Goal: Communication & Community: Answer question/provide support

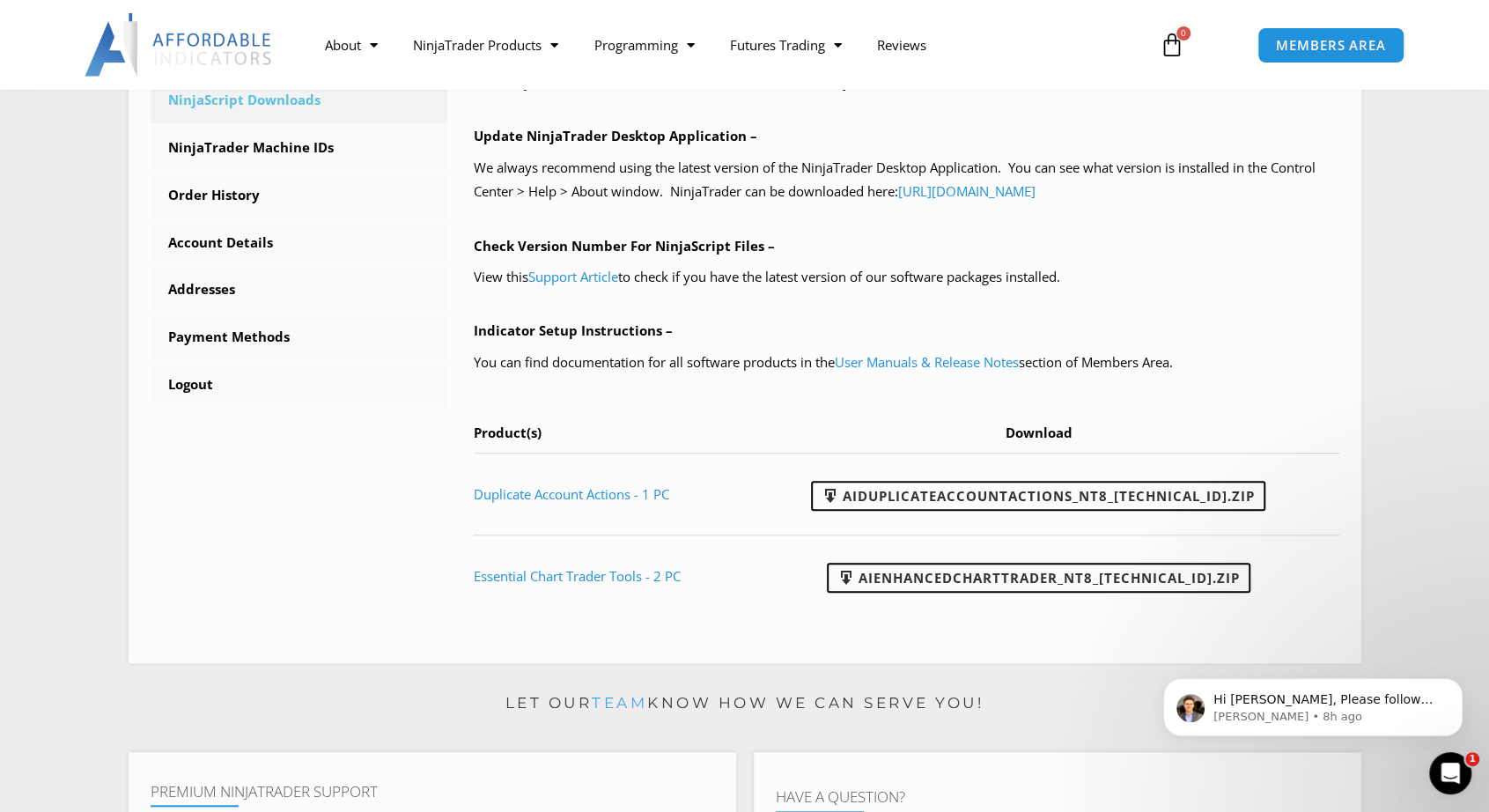
click at [1310, 65] on div "MEMBERS AREA" at bounding box center [1348, 45] width 200 height 54
click at [1284, 700] on p "Hi Matthew, Please follow these instructions to manually import the indicator, …" at bounding box center [1326, 700] width 227 height 18
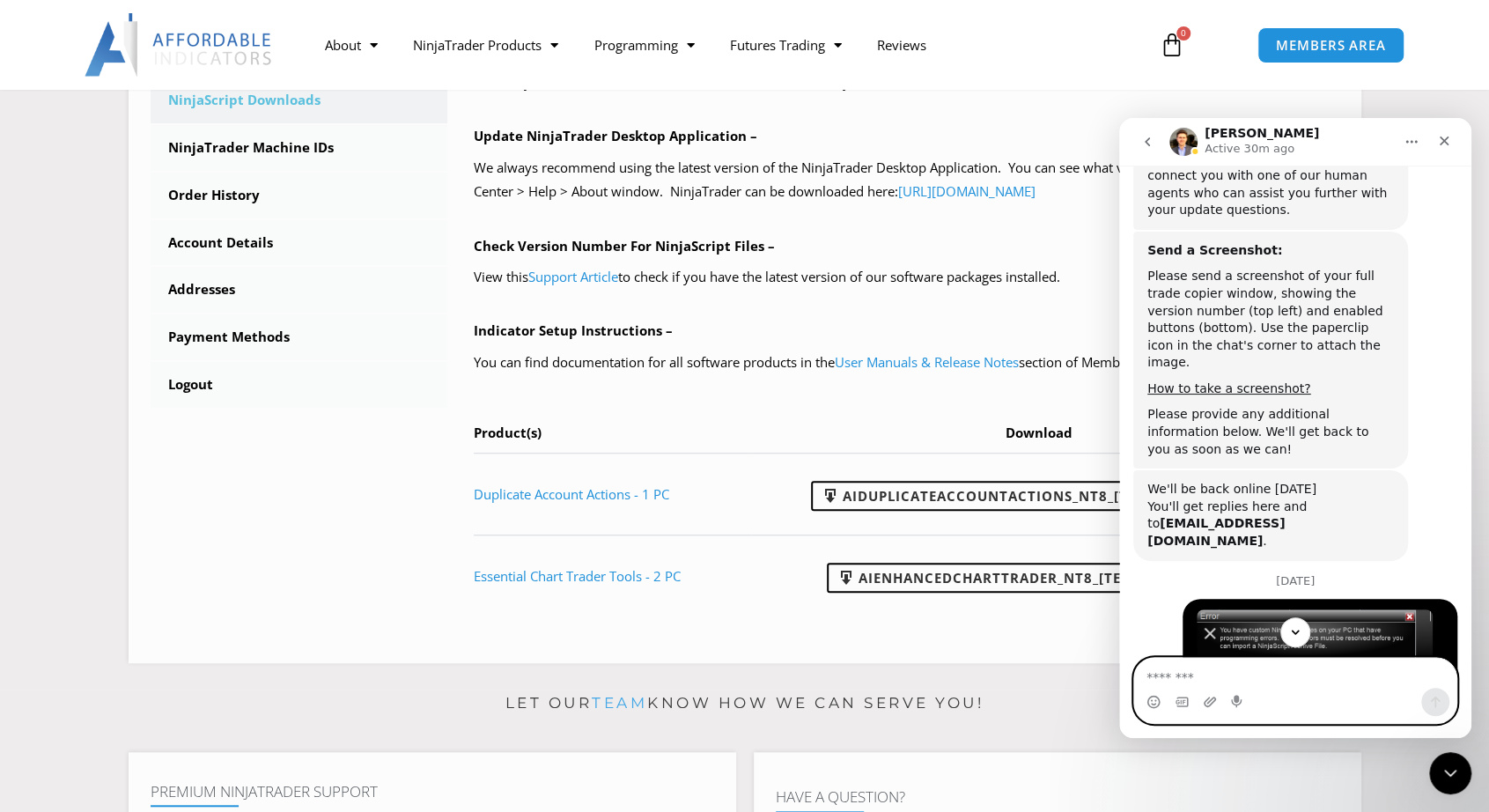
scroll to position [1296, 0]
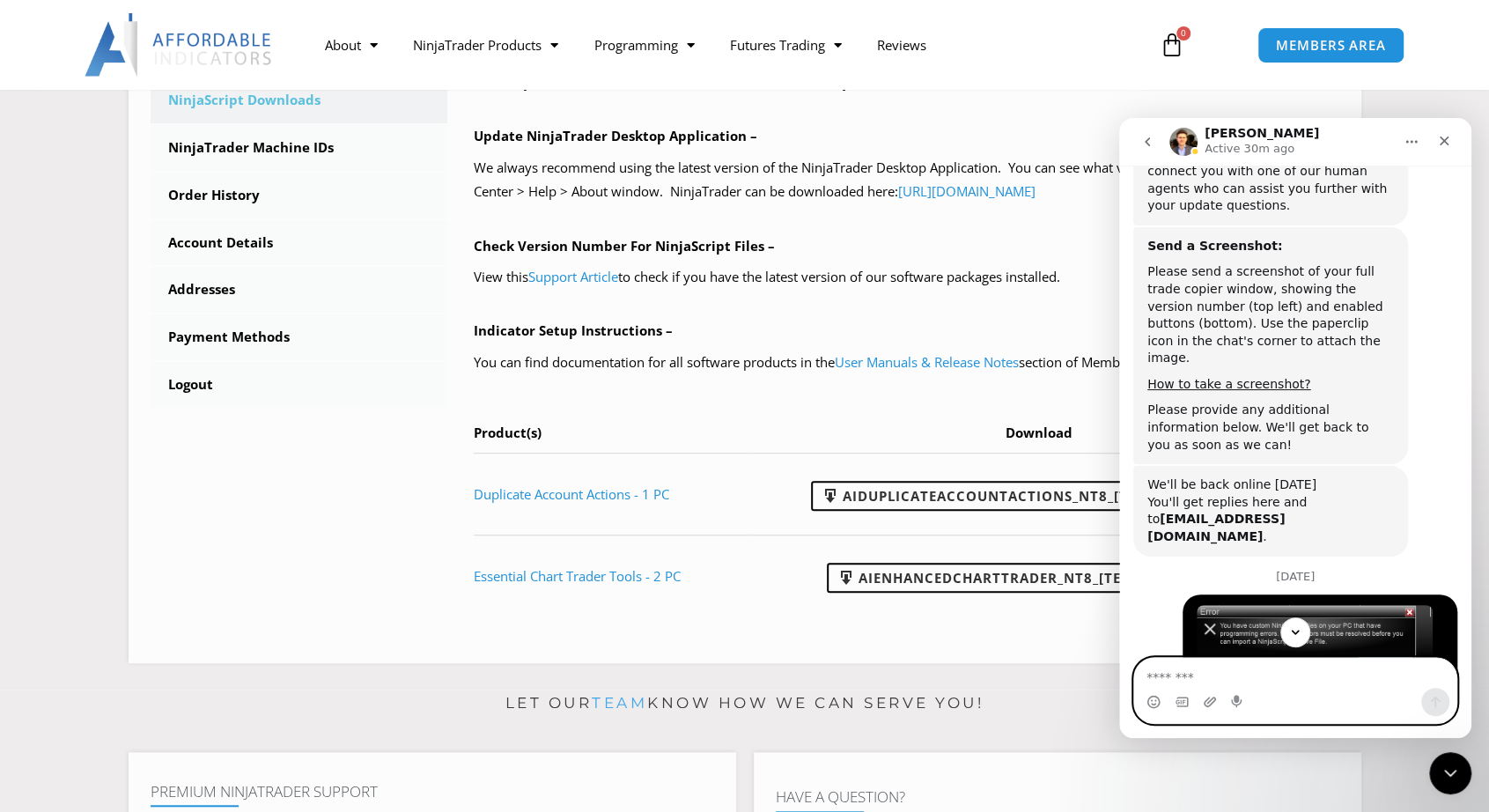
click at [1227, 675] on textarea "Message…" at bounding box center [1295, 672] width 322 height 30
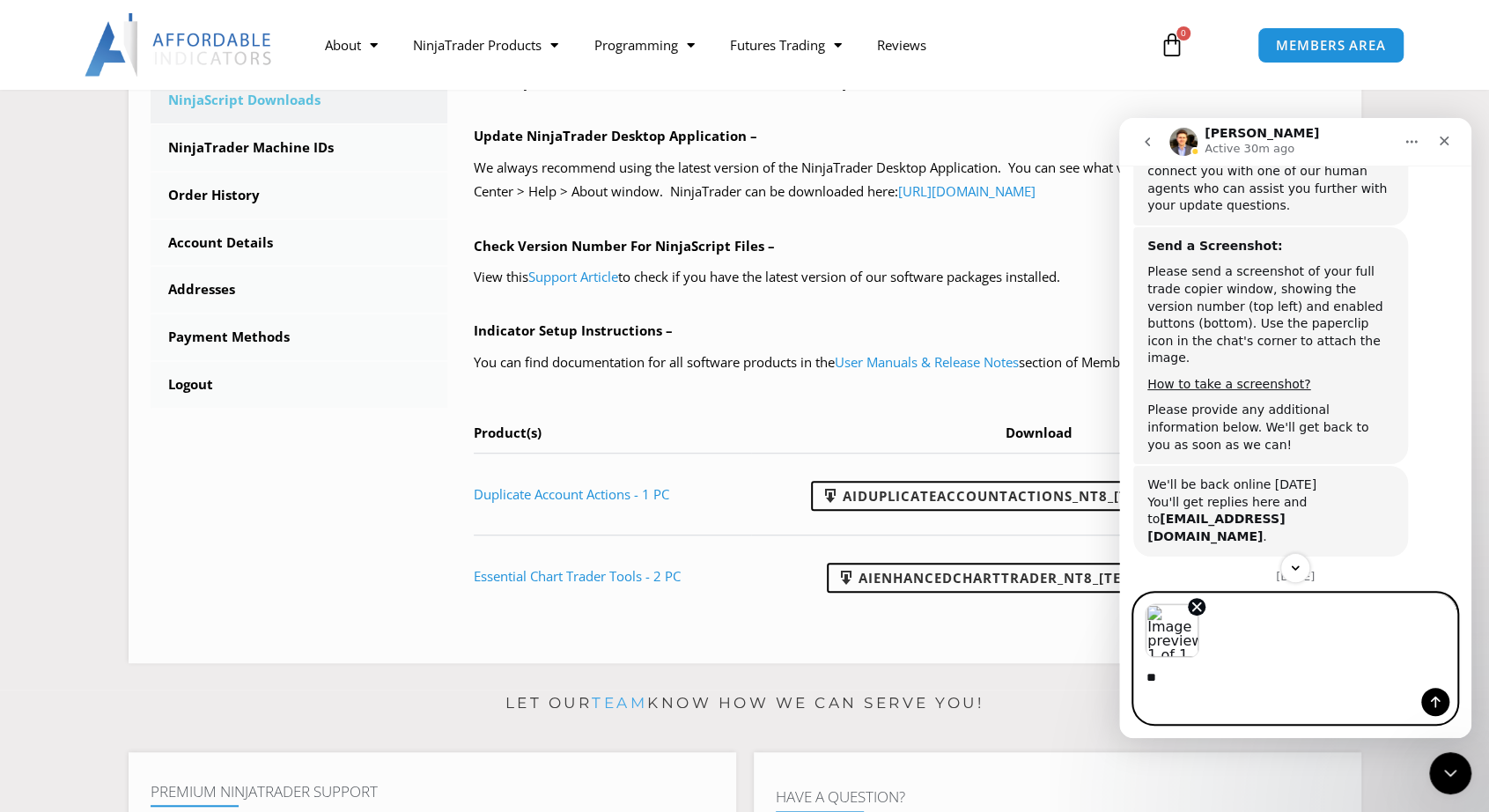
type textarea "*"
type textarea "**********"
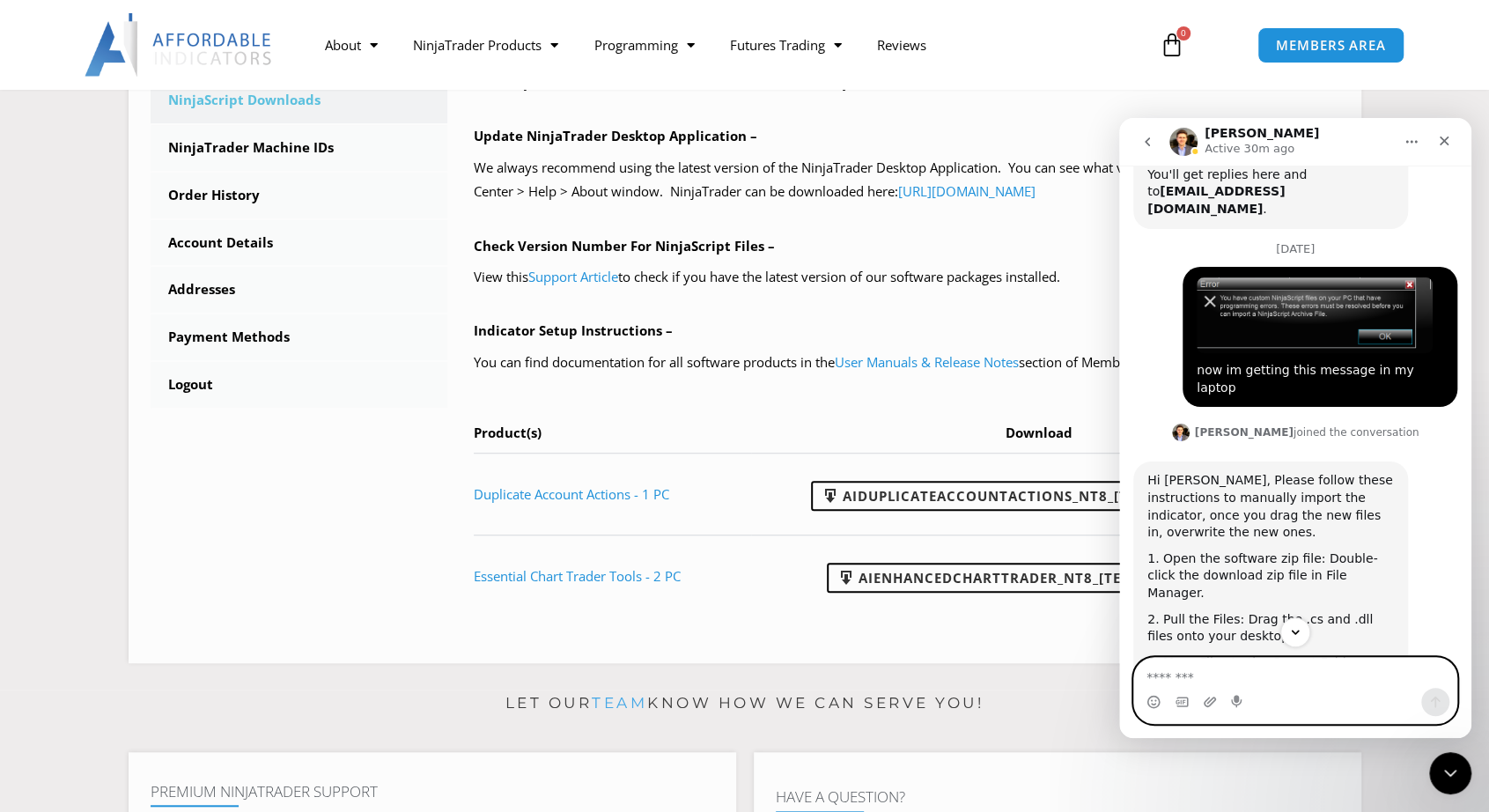
scroll to position [1634, 0]
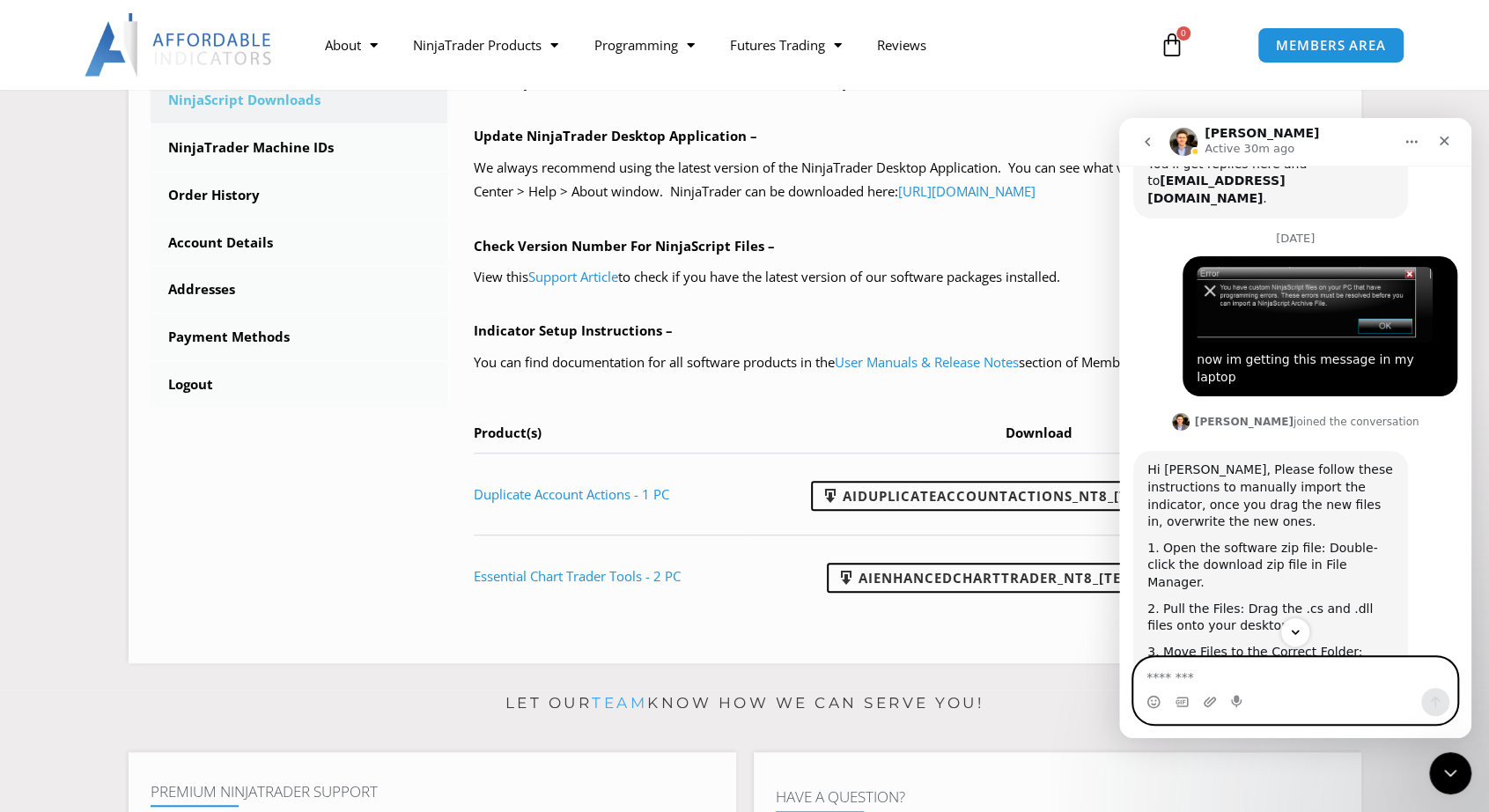
click at [1147, 680] on textarea "Message…" at bounding box center [1295, 672] width 322 height 30
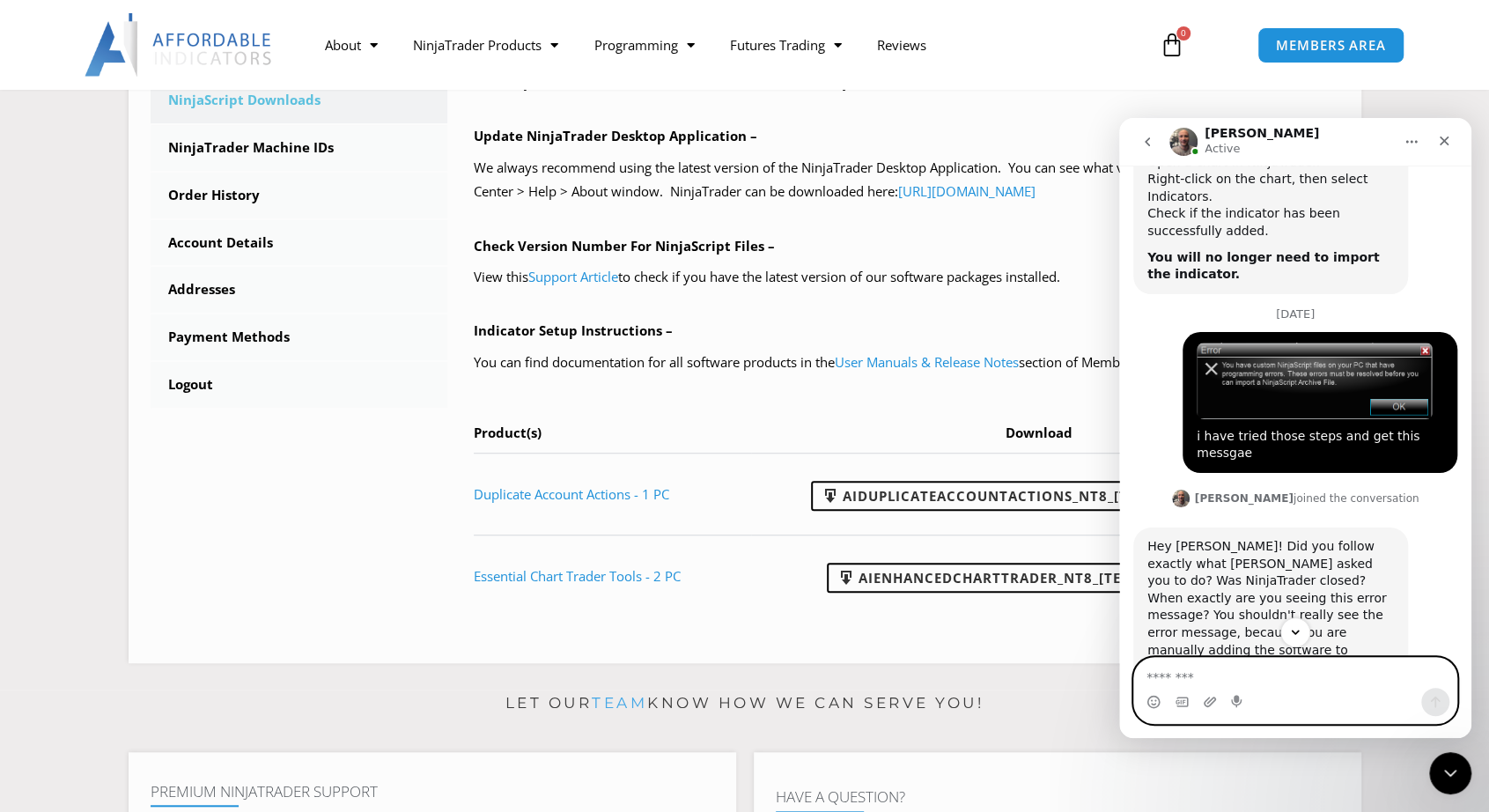
scroll to position [2324, 0]
click at [1283, 669] on textarea "Message…" at bounding box center [1295, 672] width 322 height 30
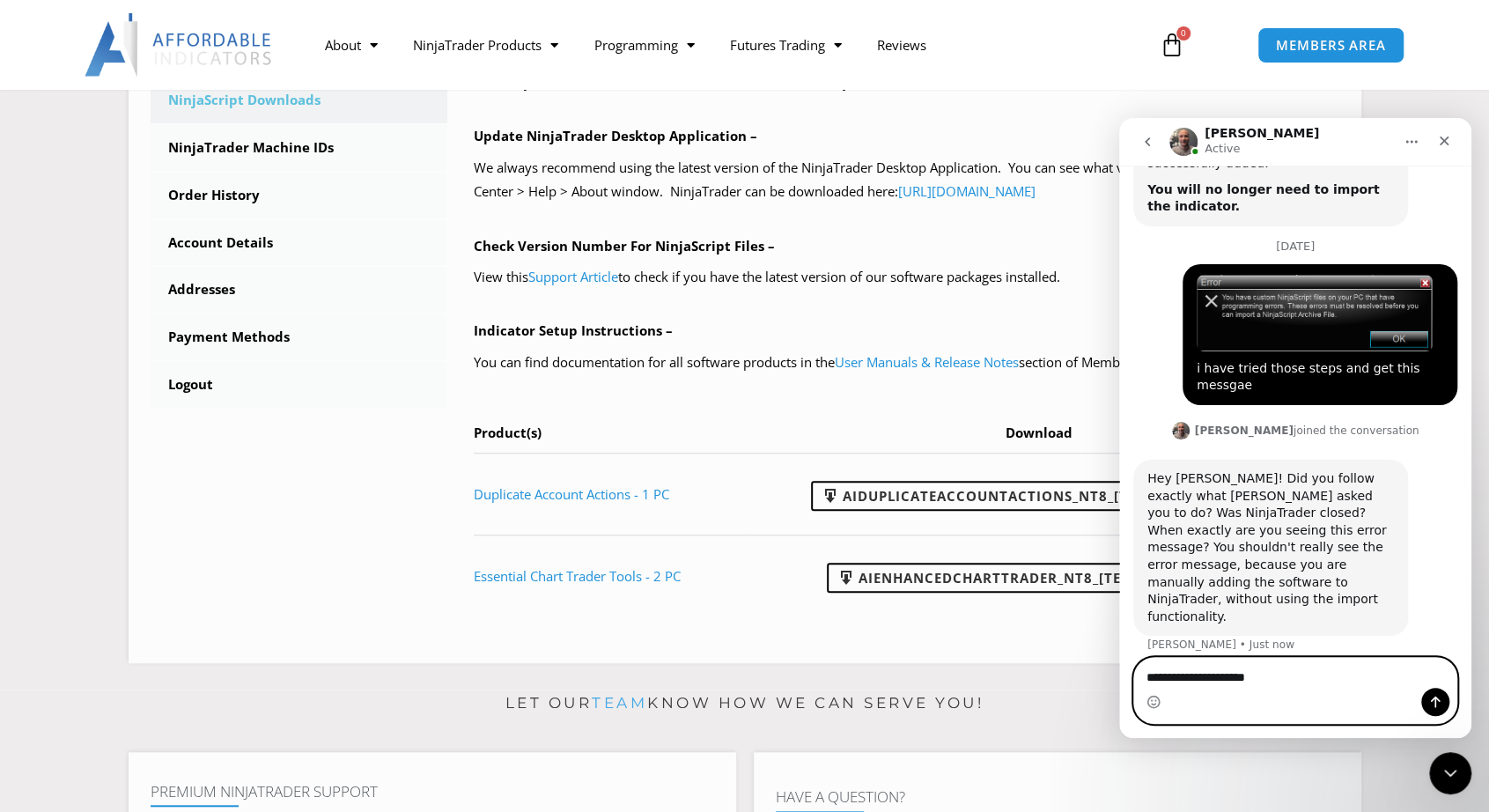
type textarea "**********"
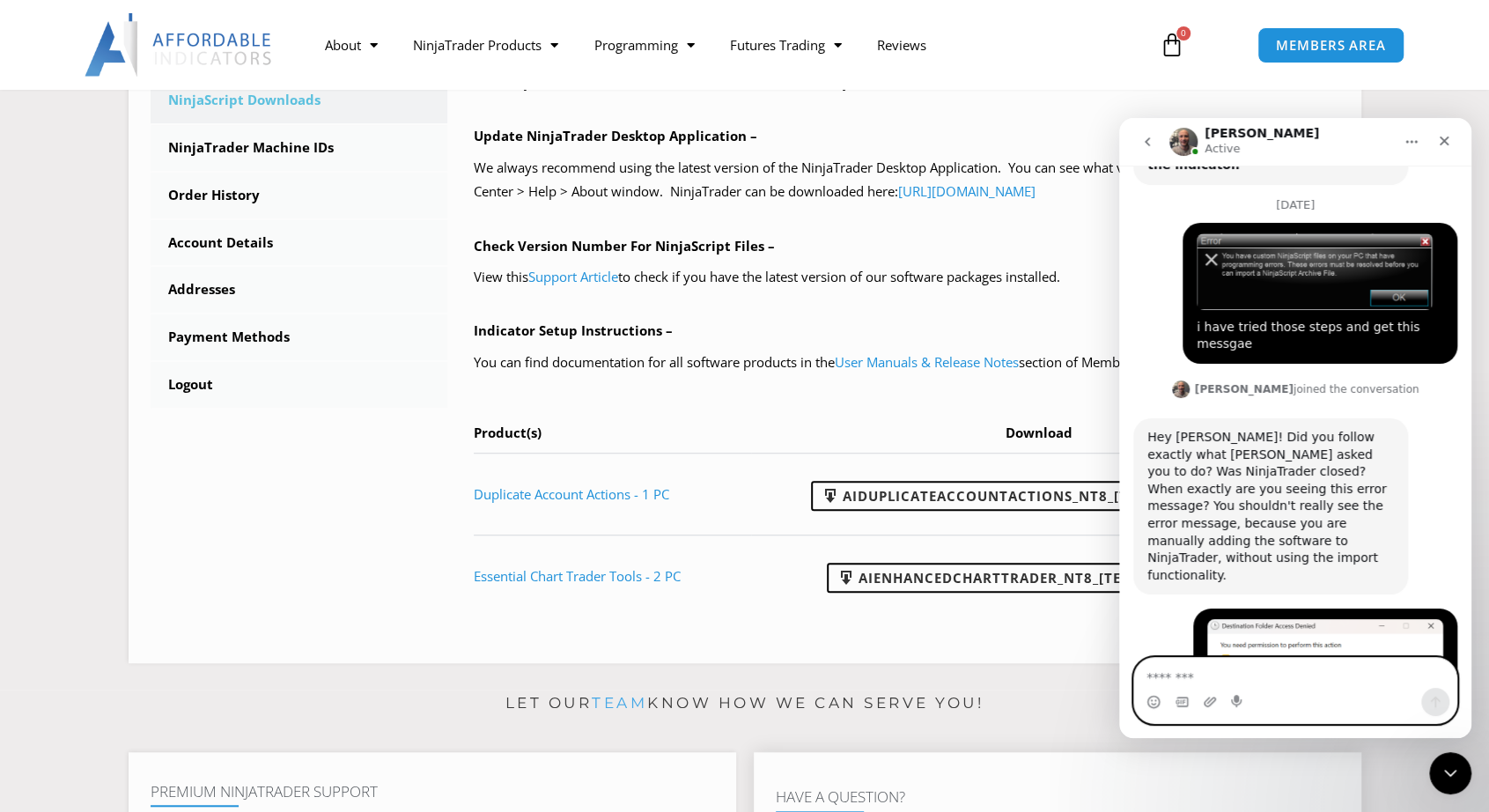
scroll to position [2433, 0]
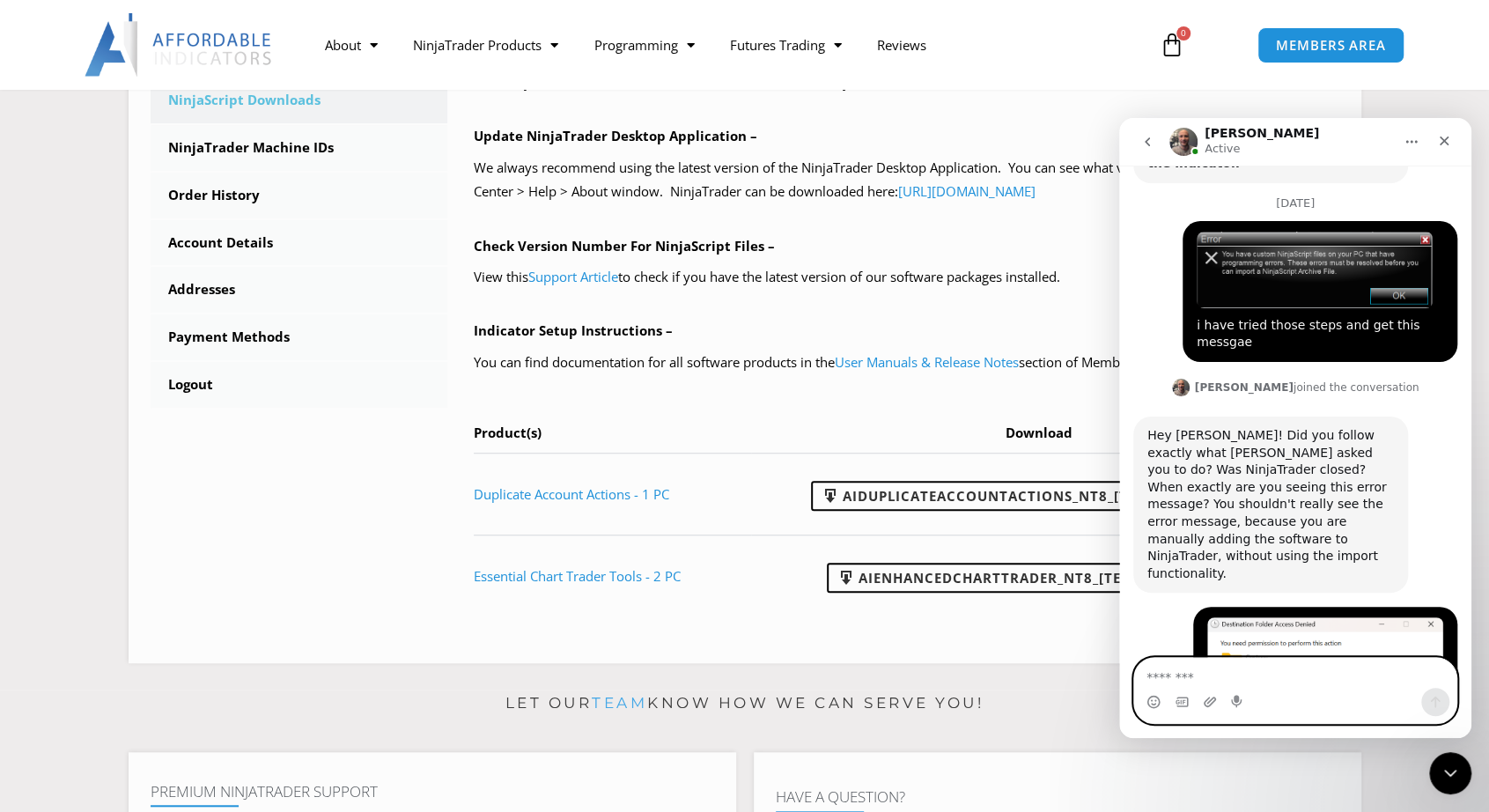
click at [1319, 684] on textarea "Message…" at bounding box center [1296, 672] width 323 height 30
click at [1316, 670] on textarea "Message…" at bounding box center [1296, 672] width 323 height 30
click at [1229, 679] on textarea "Message…" at bounding box center [1296, 672] width 323 height 30
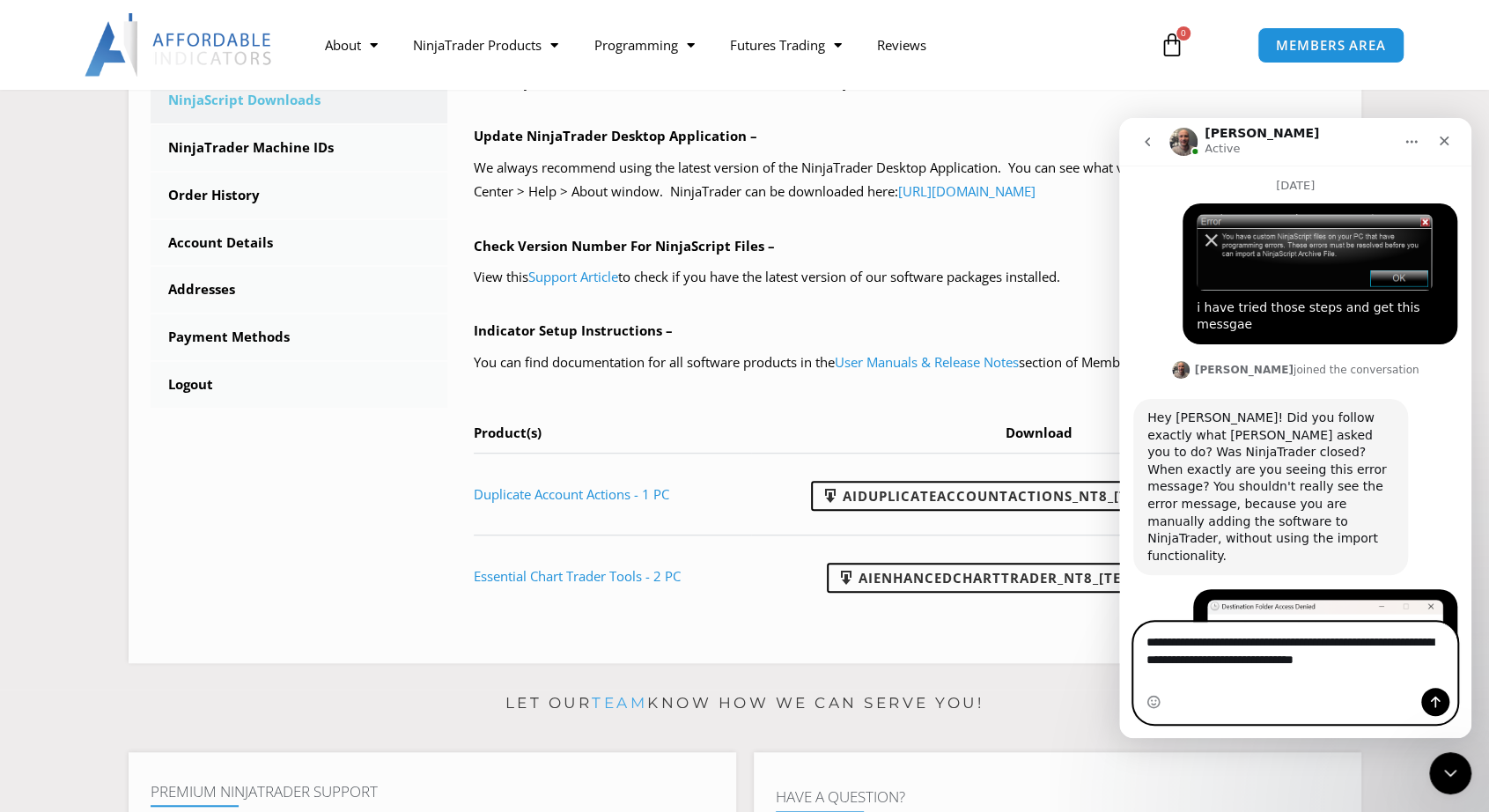
type textarea "**********"
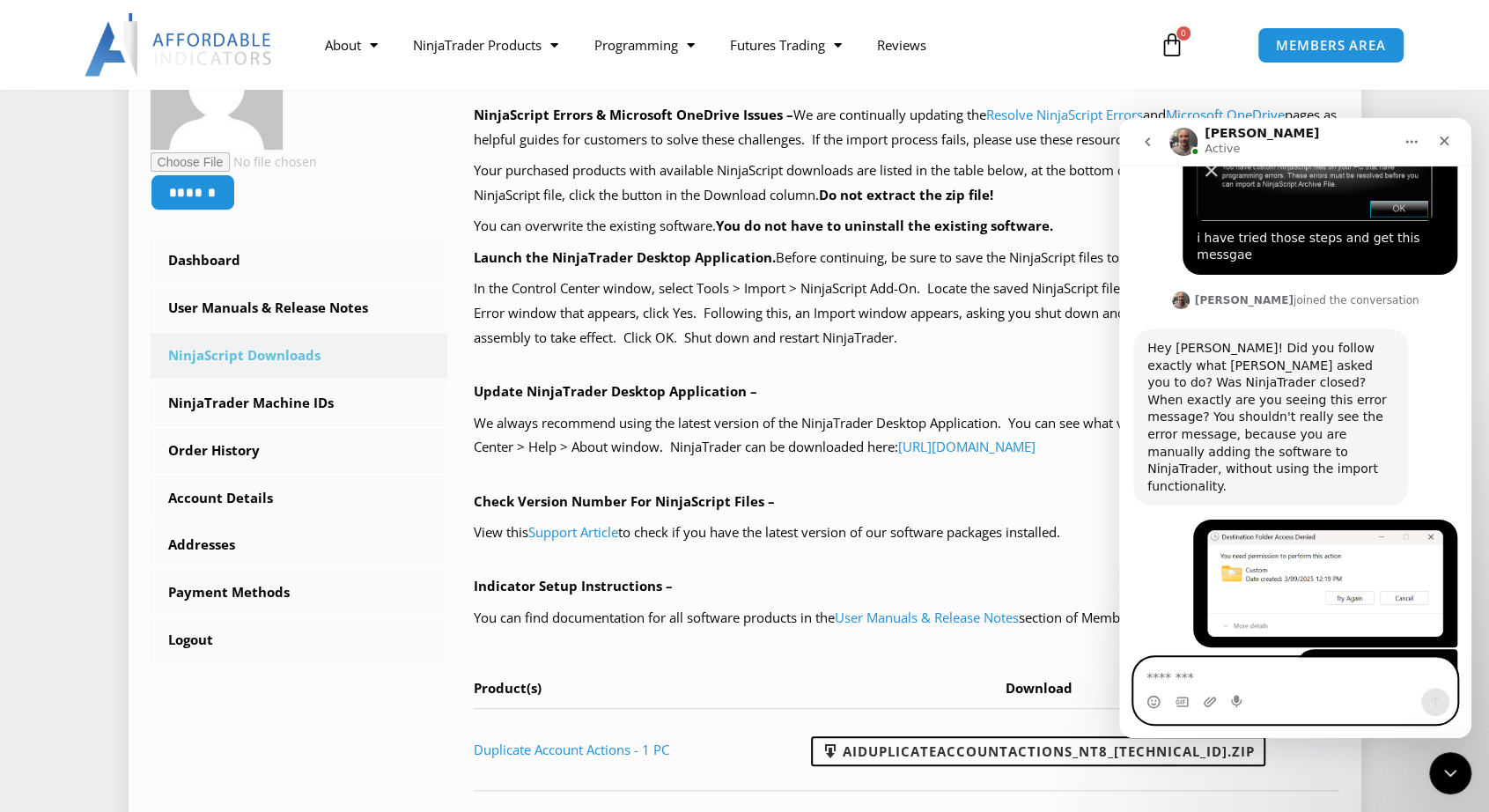
scroll to position [352, 0]
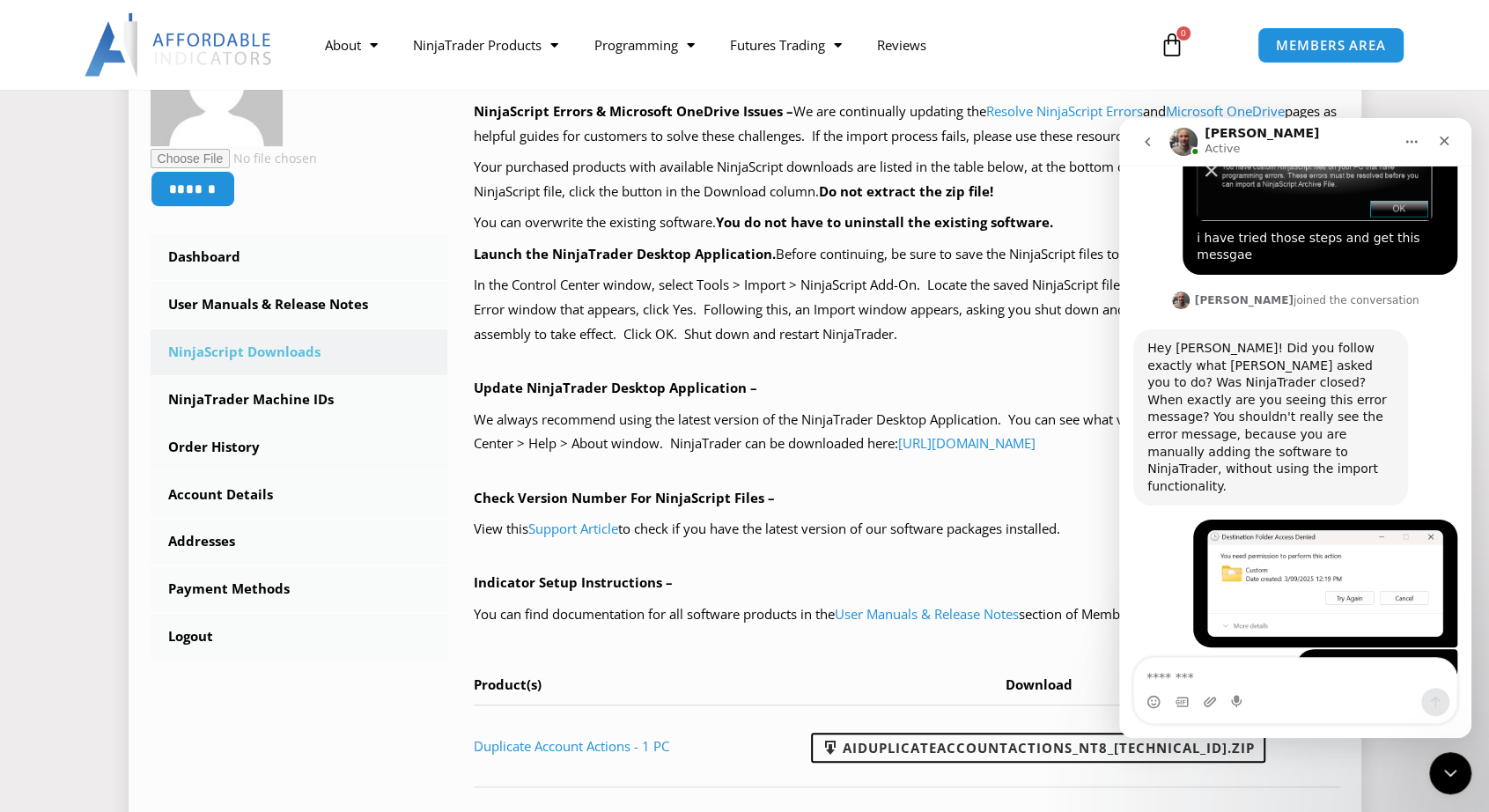
click at [993, 365] on div "NinjaScript Download & Installation – Please read everything for a complete und…" at bounding box center [906, 440] width 866 height 854
click at [1446, 757] on div "Close Intercom Messenger" at bounding box center [1447, 769] width 42 height 42
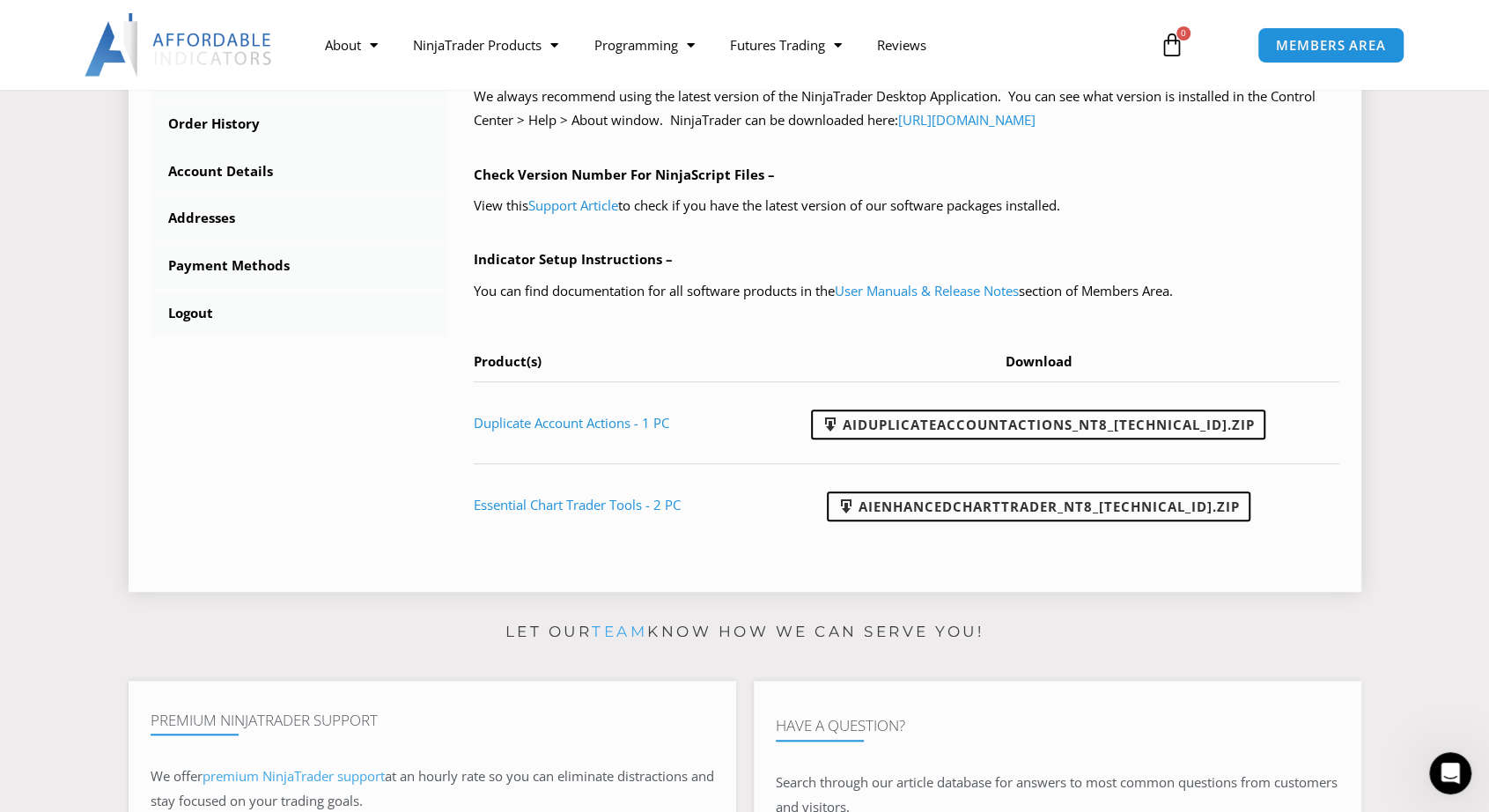
scroll to position [704, 0]
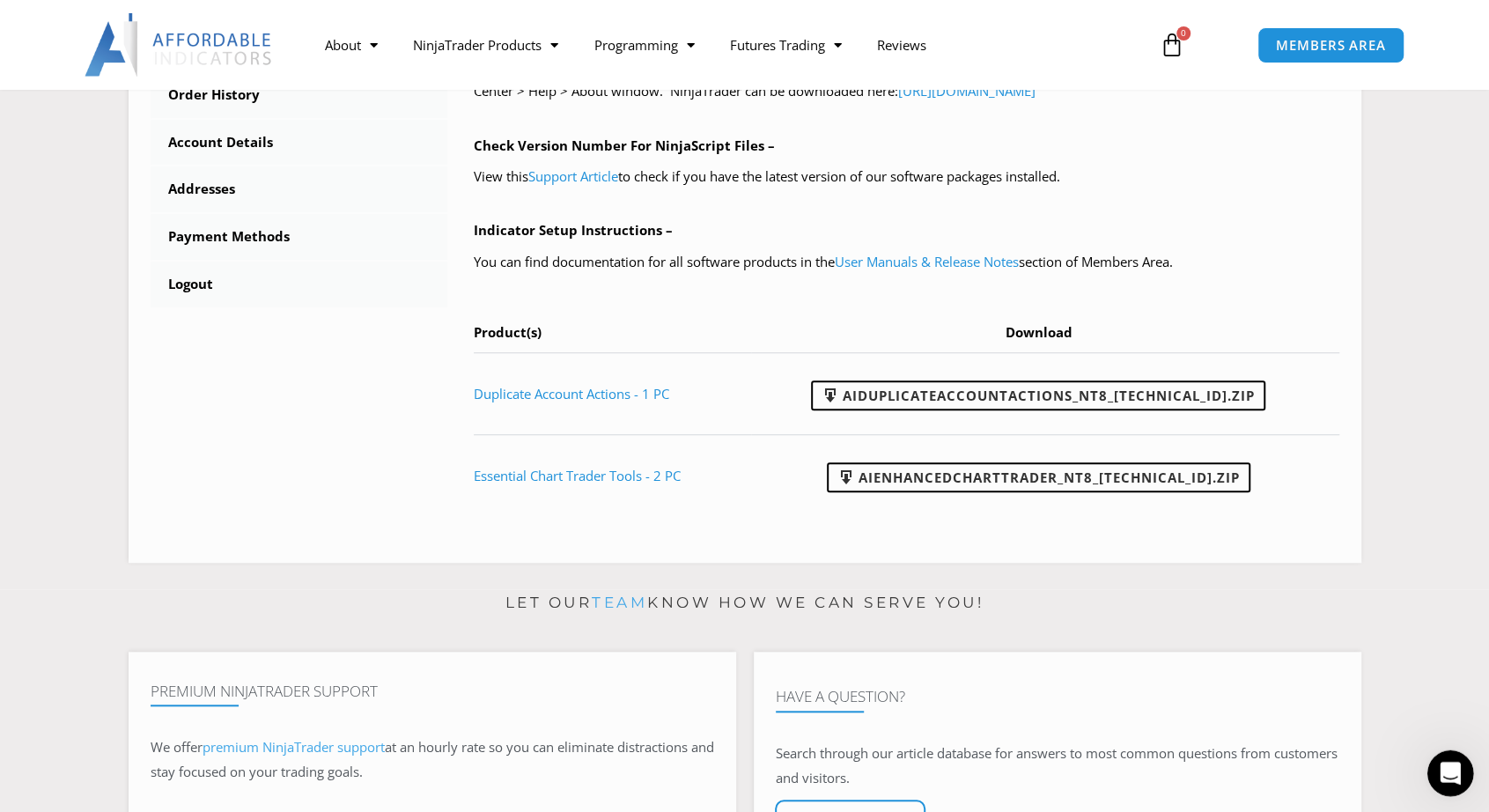
click at [1447, 749] on div "Open Intercom Messenger" at bounding box center [1448, 770] width 58 height 58
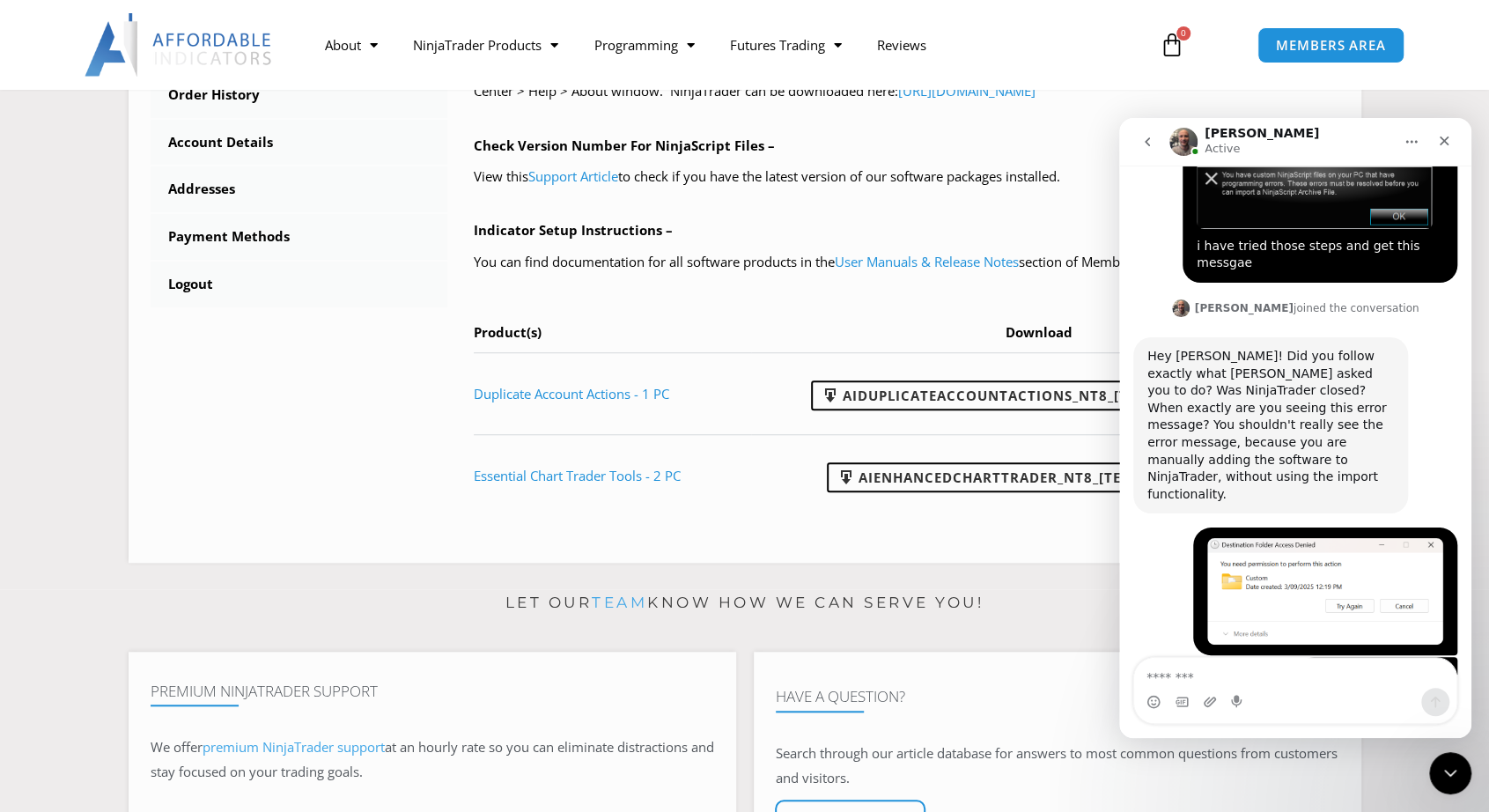
scroll to position [2521, 0]
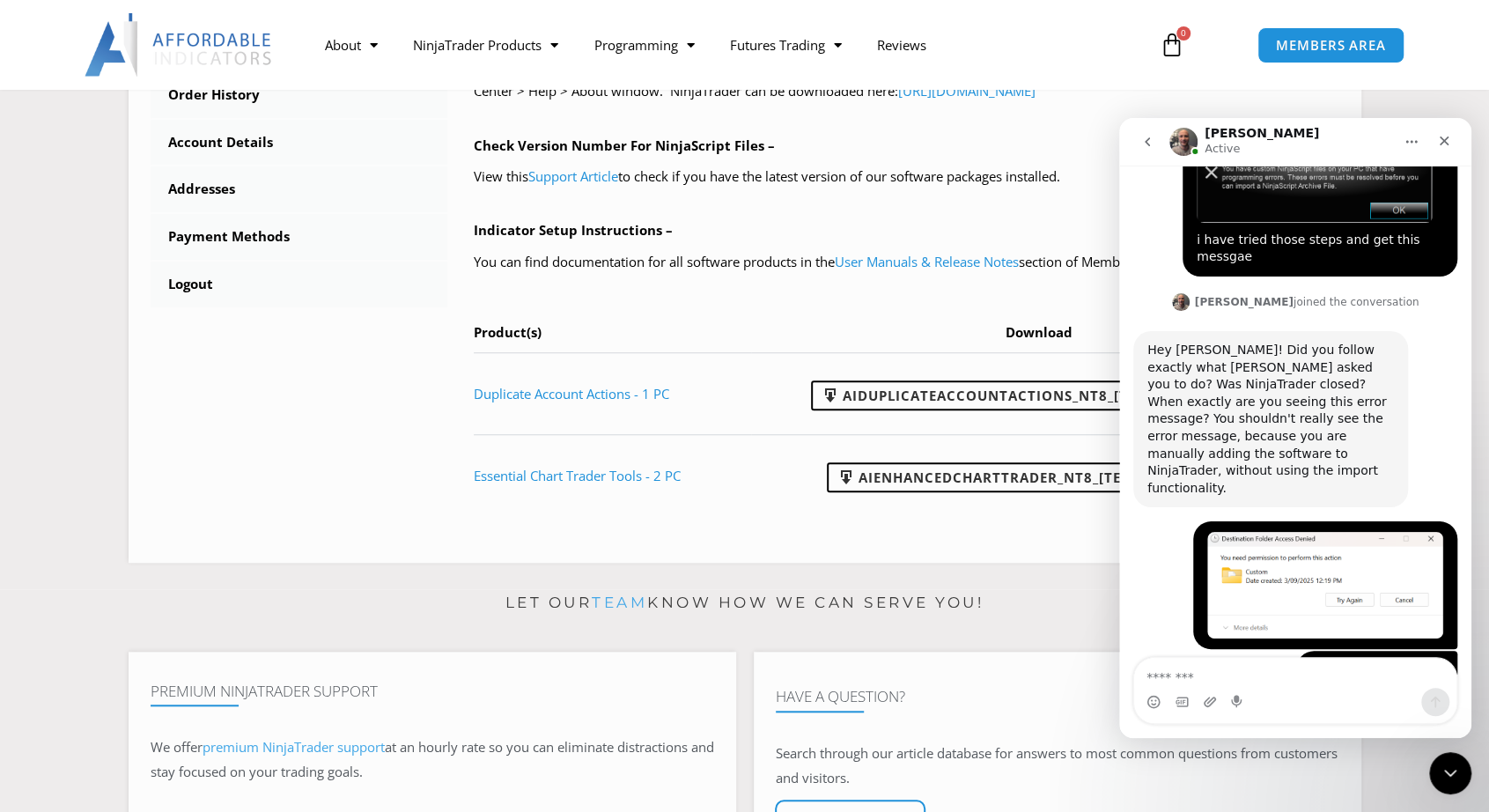
click at [1240, 683] on textarea "Message…" at bounding box center [1295, 672] width 322 height 30
type textarea "*"
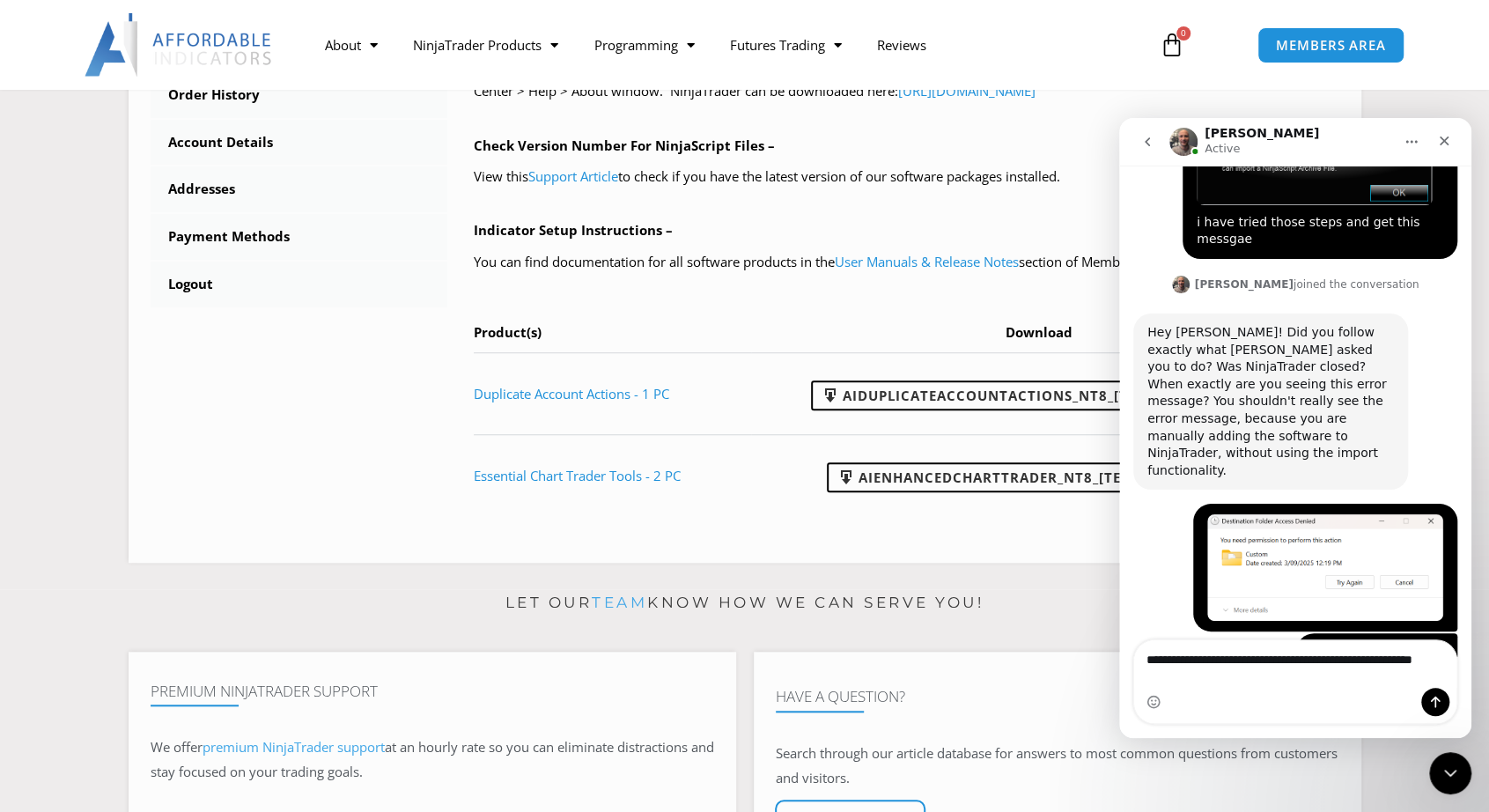
type textarea "**********"
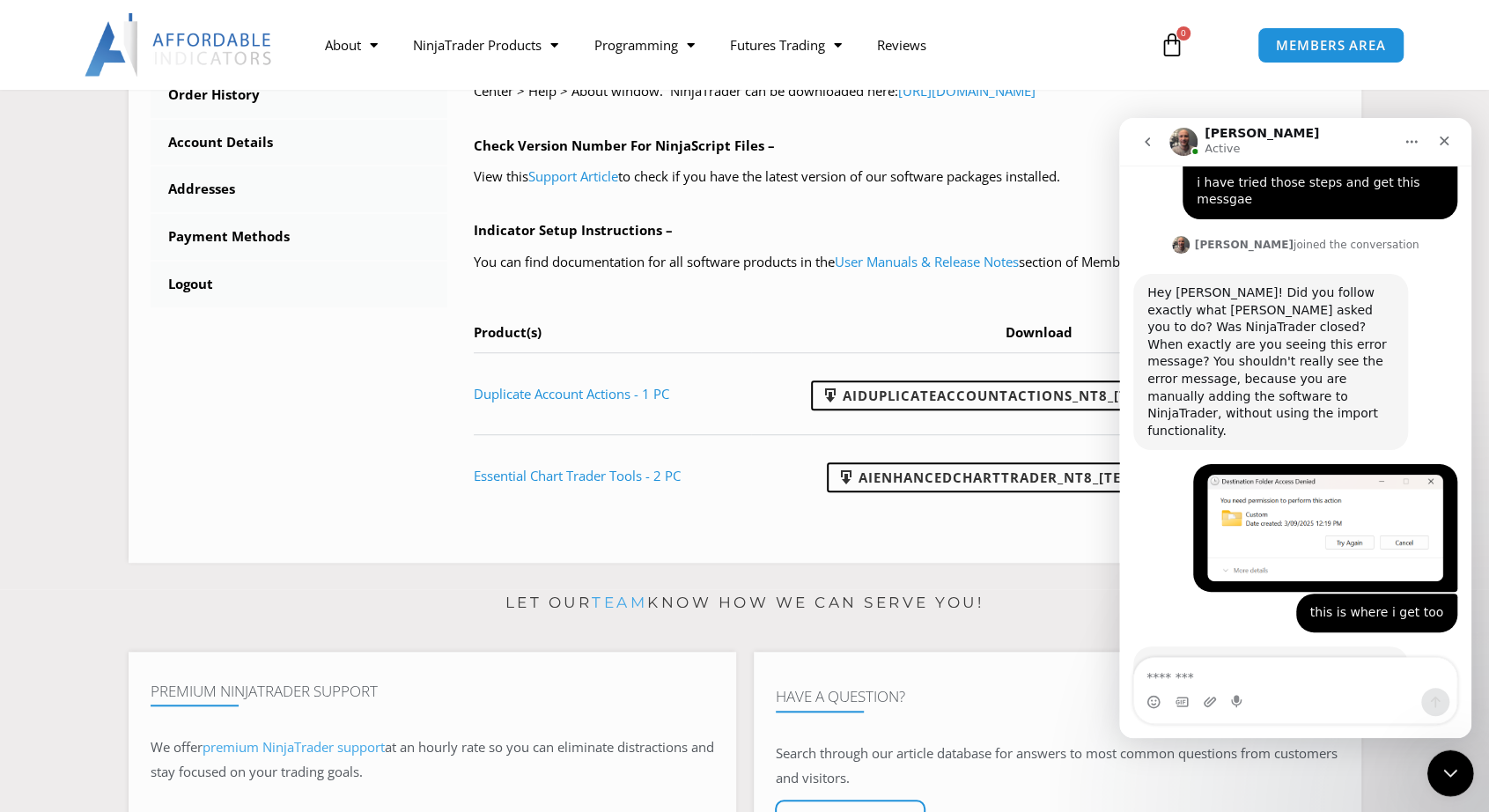
click at [1444, 757] on div "Close Intercom Messenger" at bounding box center [1447, 769] width 42 height 42
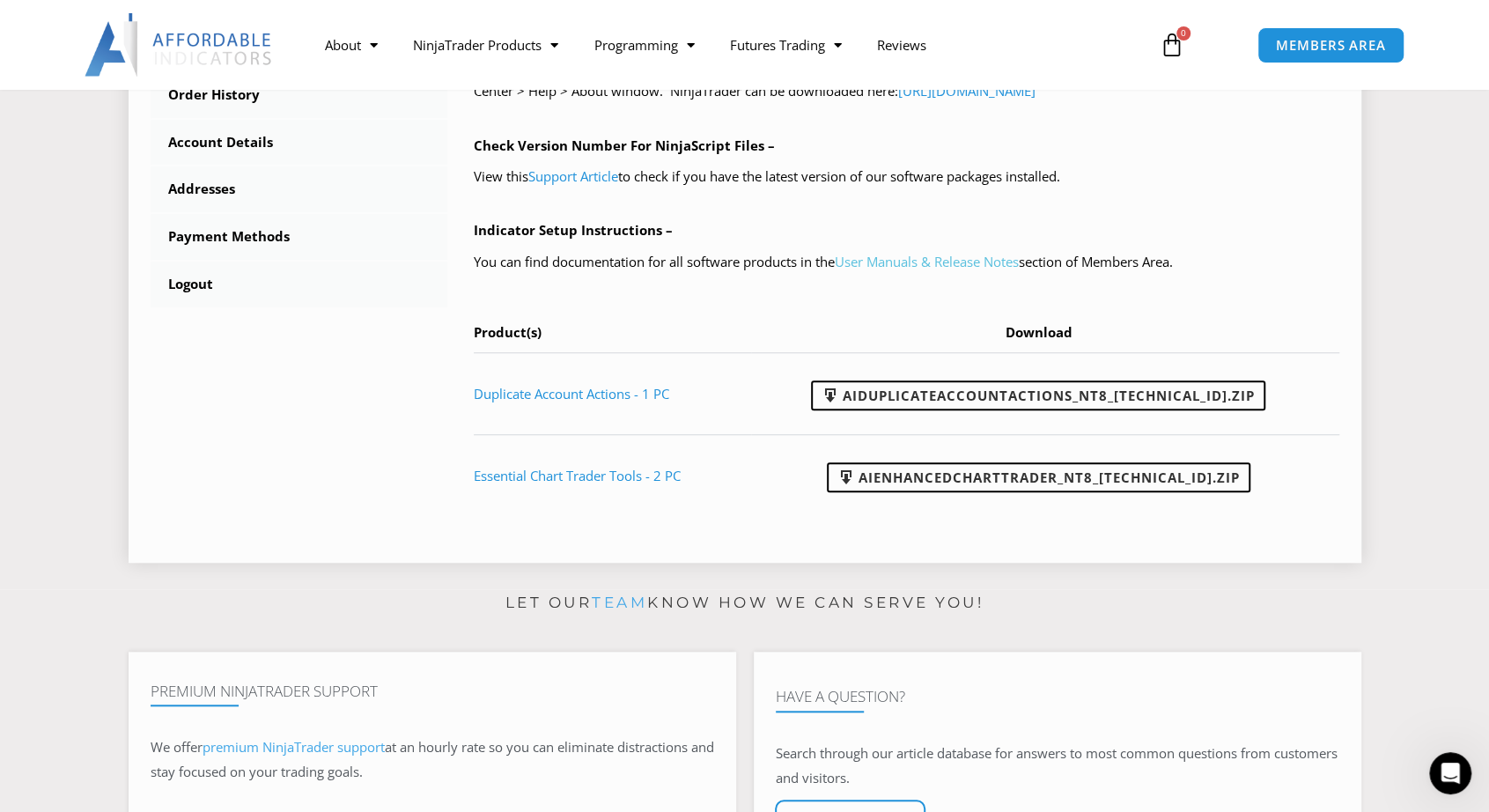
click at [905, 263] on link "User Manuals & Release Notes" at bounding box center [926, 261] width 184 height 18
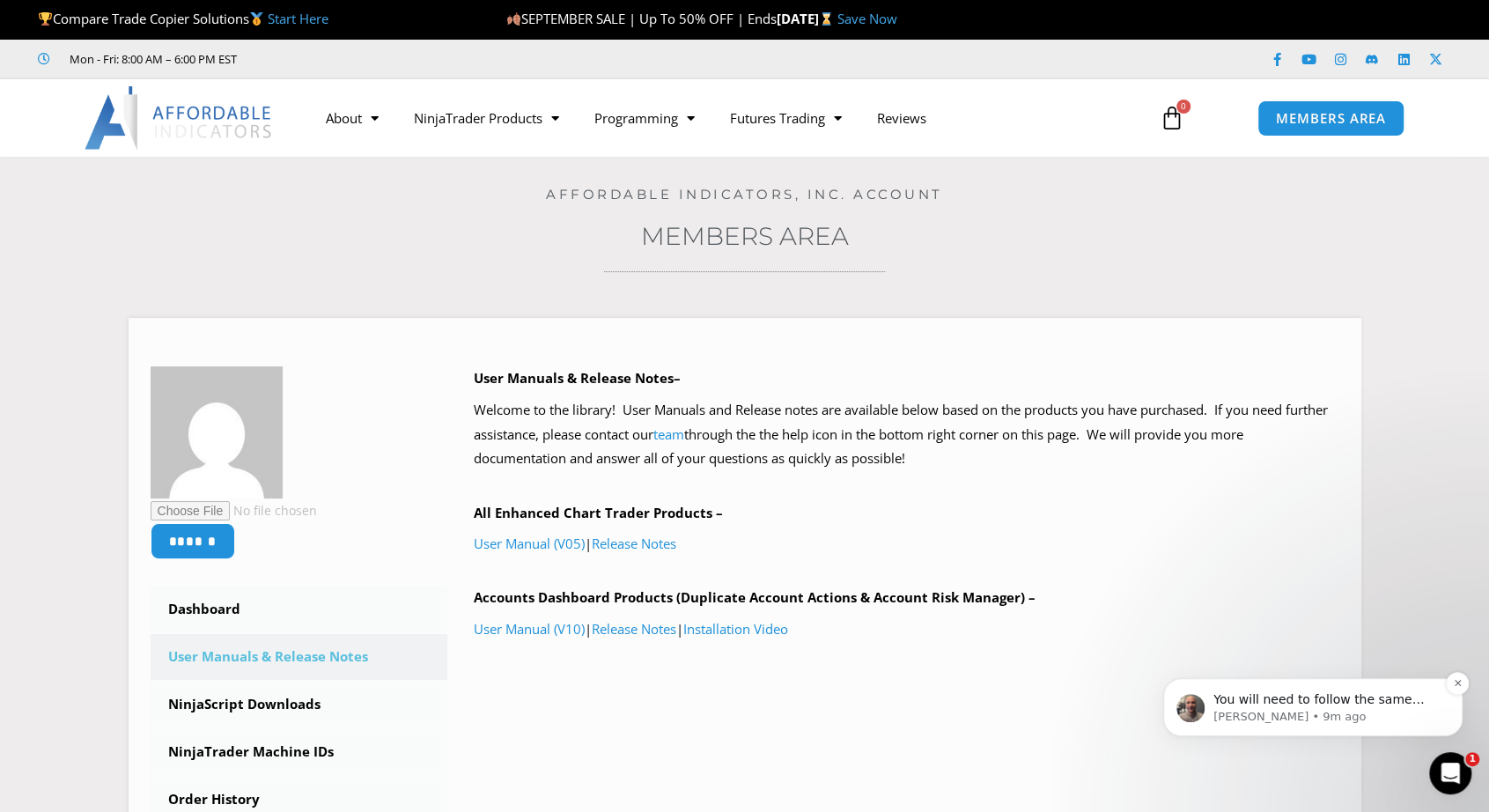
click at [1327, 704] on p "You will need to follow the same steps, because your NinjaTrader is messed up b…" at bounding box center [1326, 700] width 227 height 18
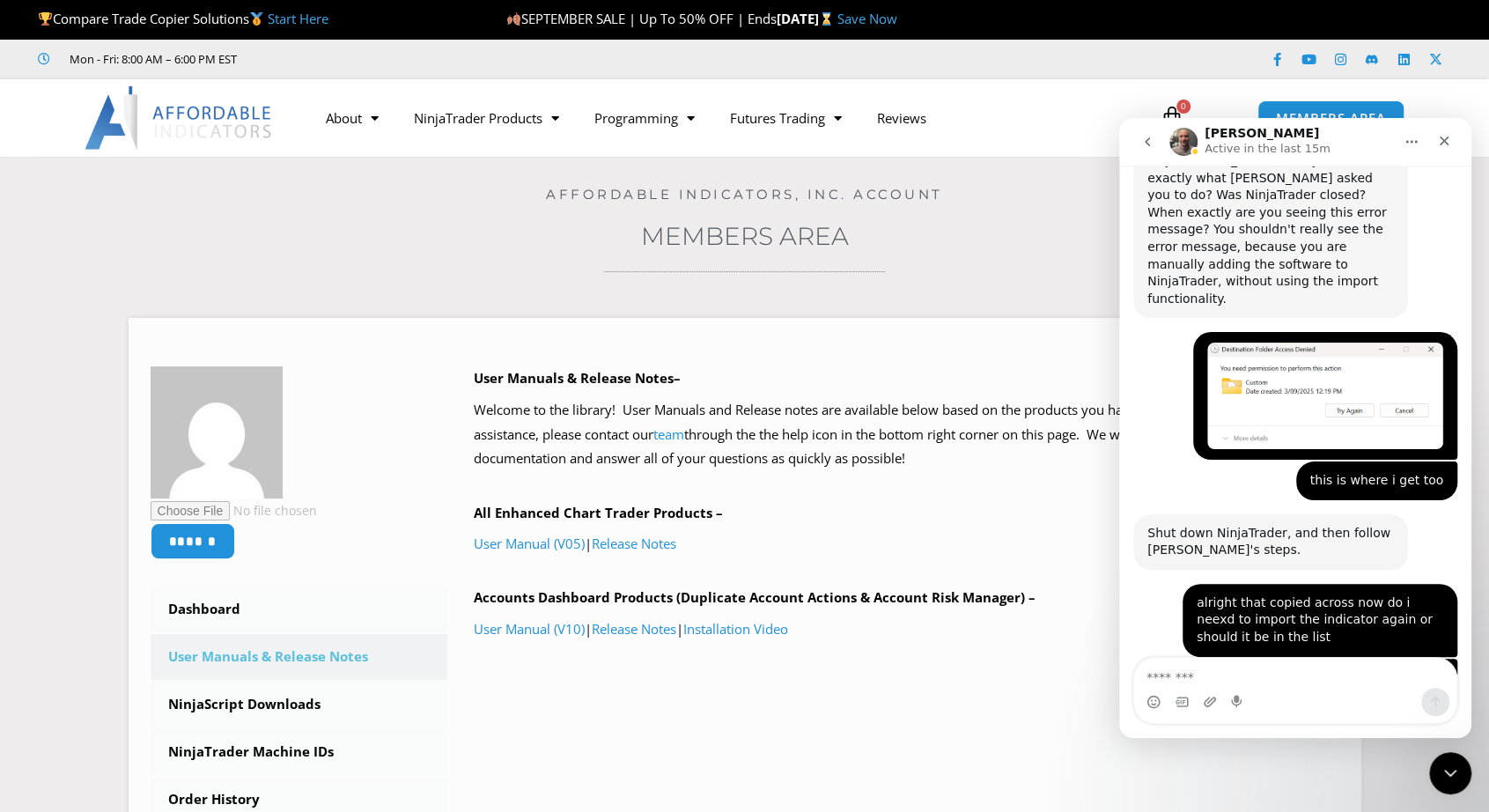
scroll to position [2712, 0]
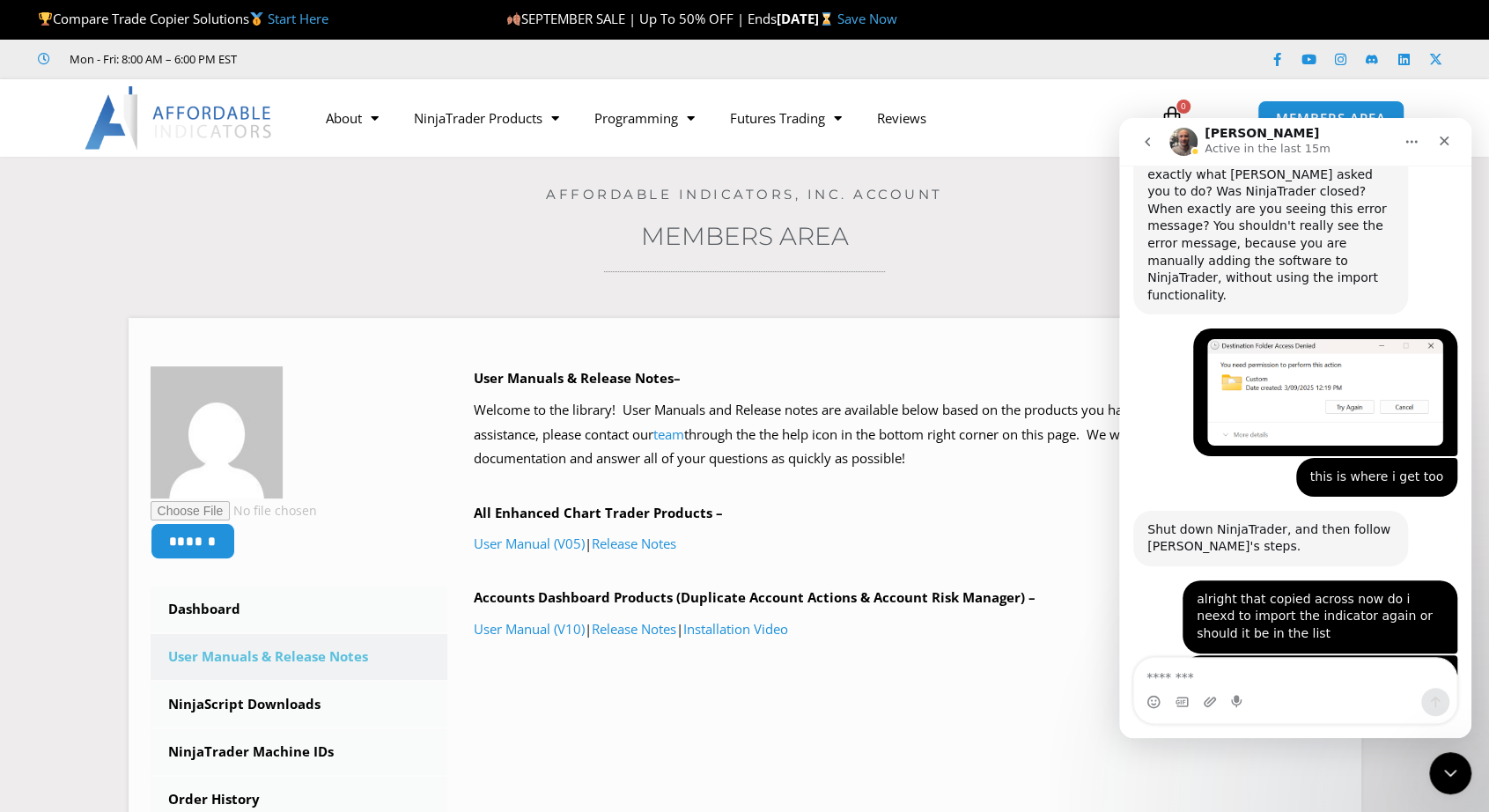
click at [1278, 676] on textarea "Message…" at bounding box center [1295, 672] width 322 height 30
type textarea "**********"
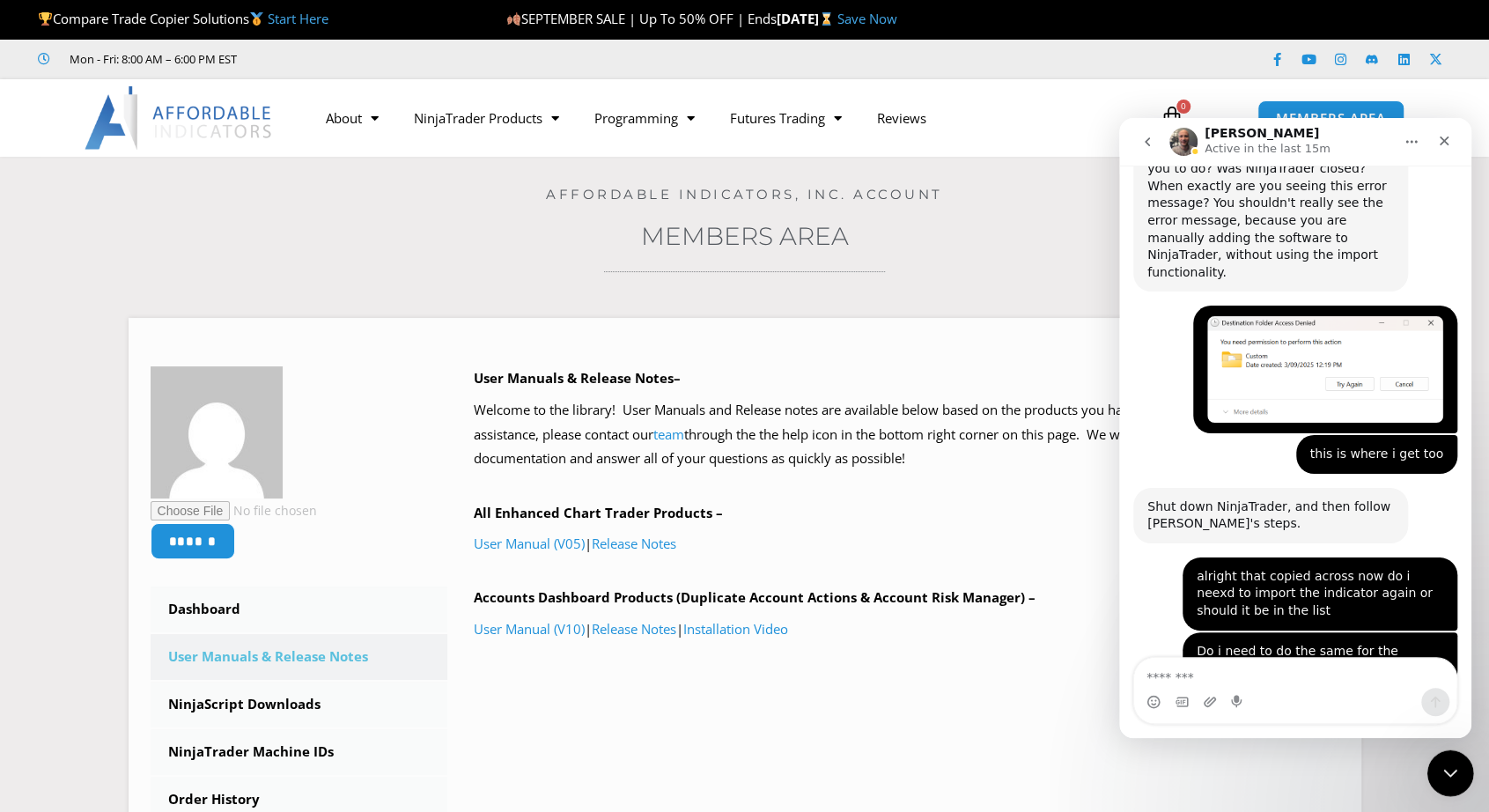
click at [1447, 766] on icon "Close Intercom Messenger" at bounding box center [1448, 770] width 21 height 21
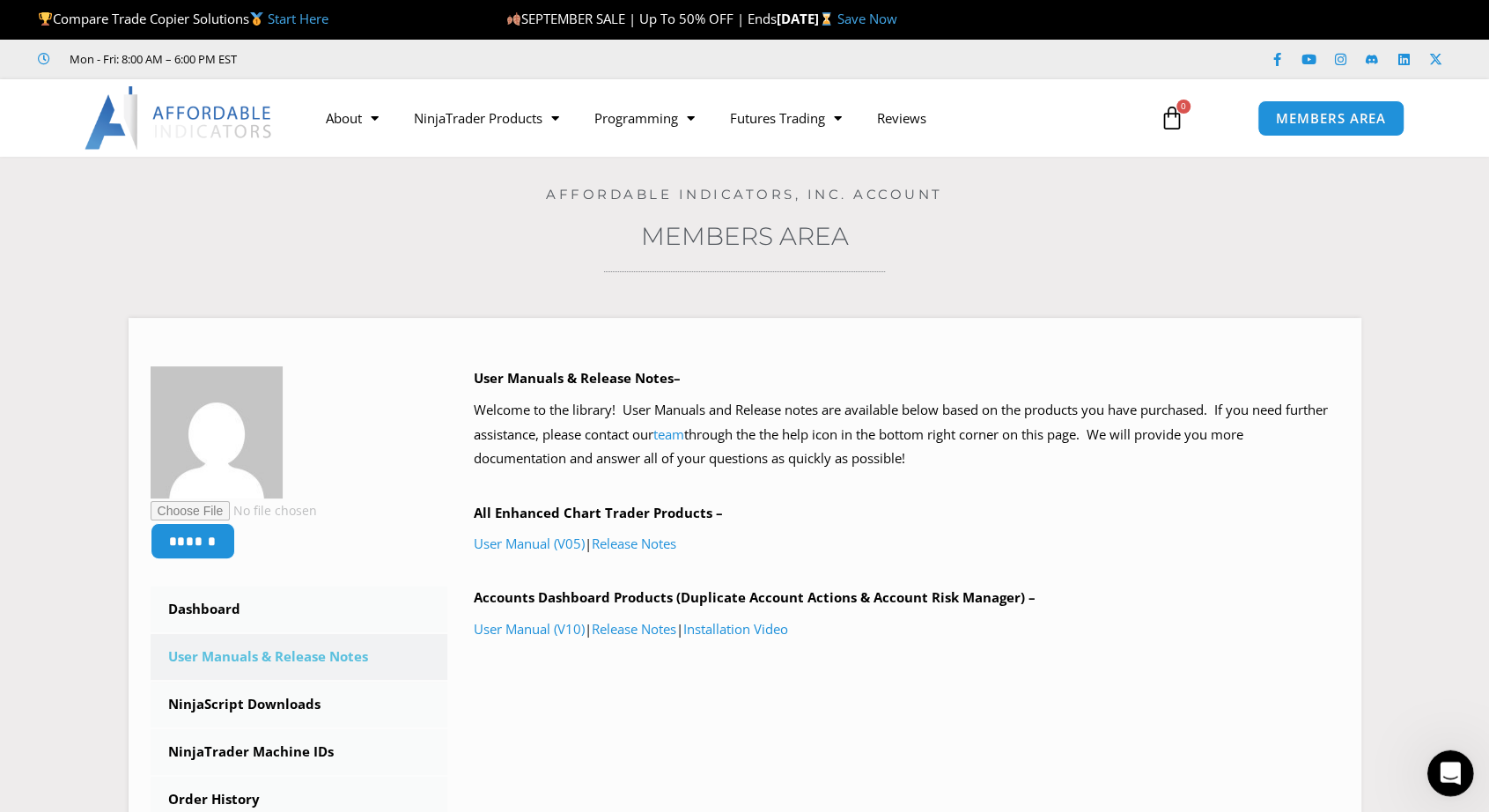
click at [1449, 773] on icon "Open Intercom Messenger" at bounding box center [1448, 771] width 29 height 29
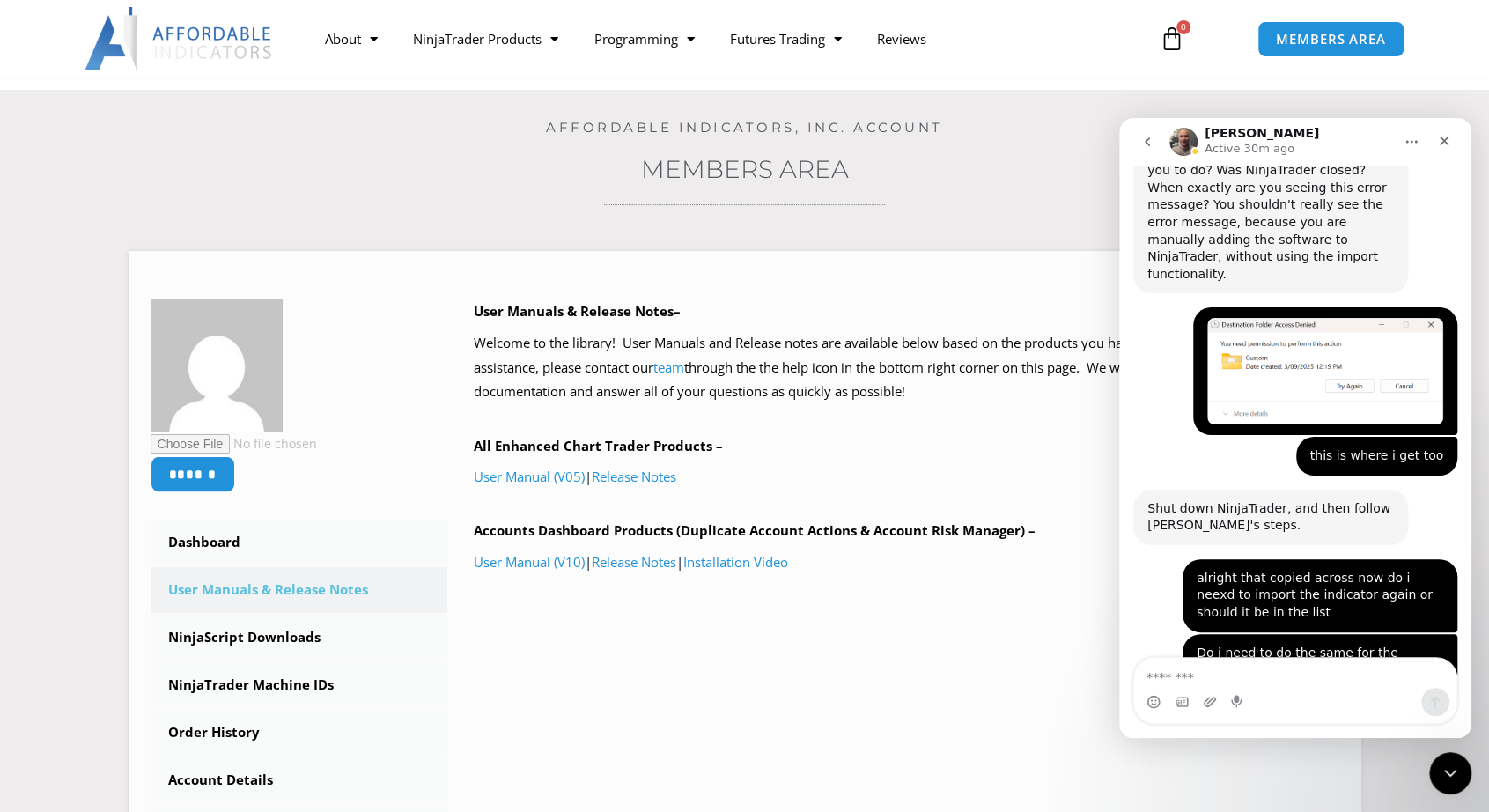
scroll to position [88, 0]
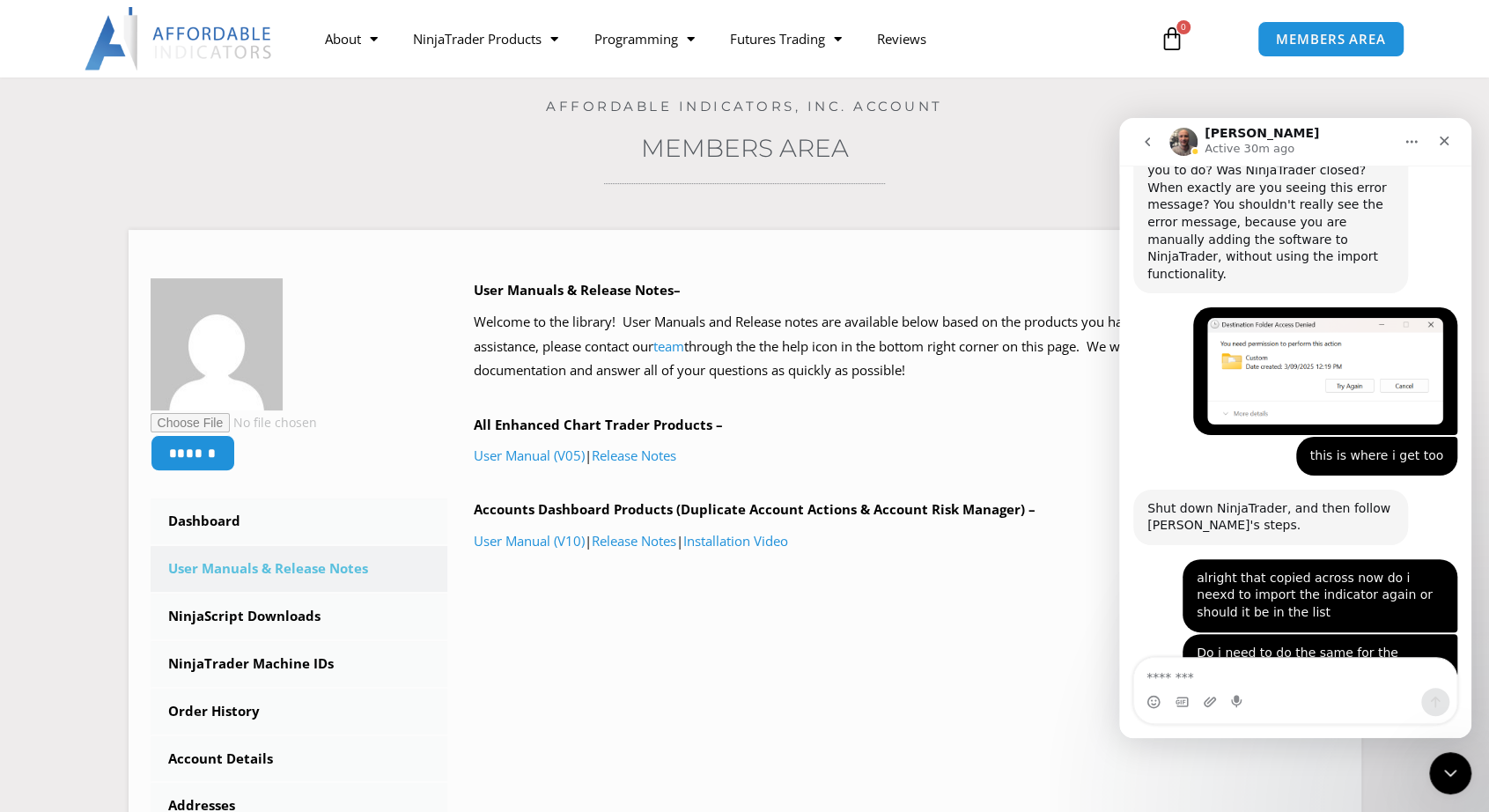
click at [1265, 684] on textarea "Message…" at bounding box center [1295, 672] width 322 height 30
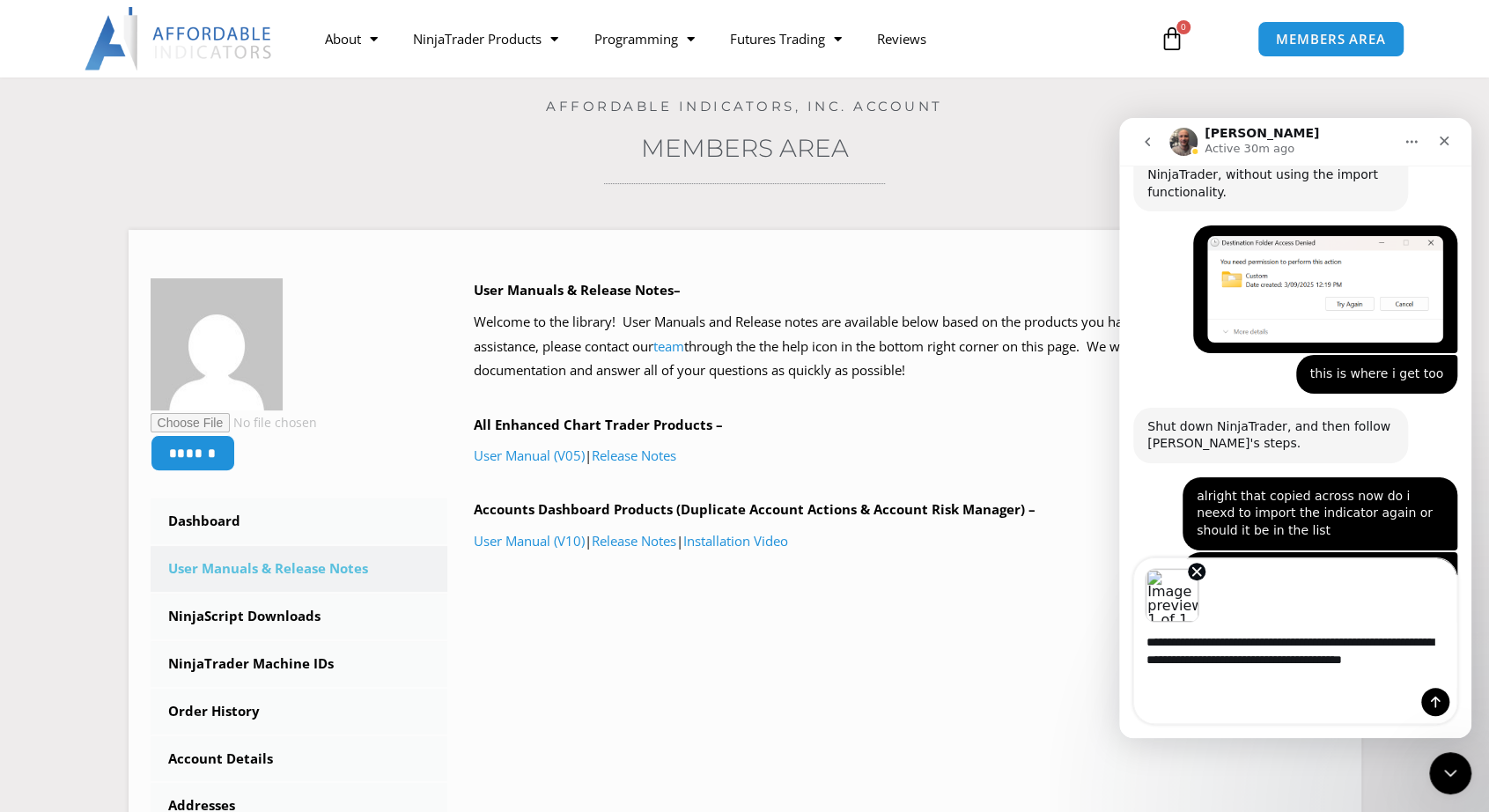
scroll to position [2834, 0]
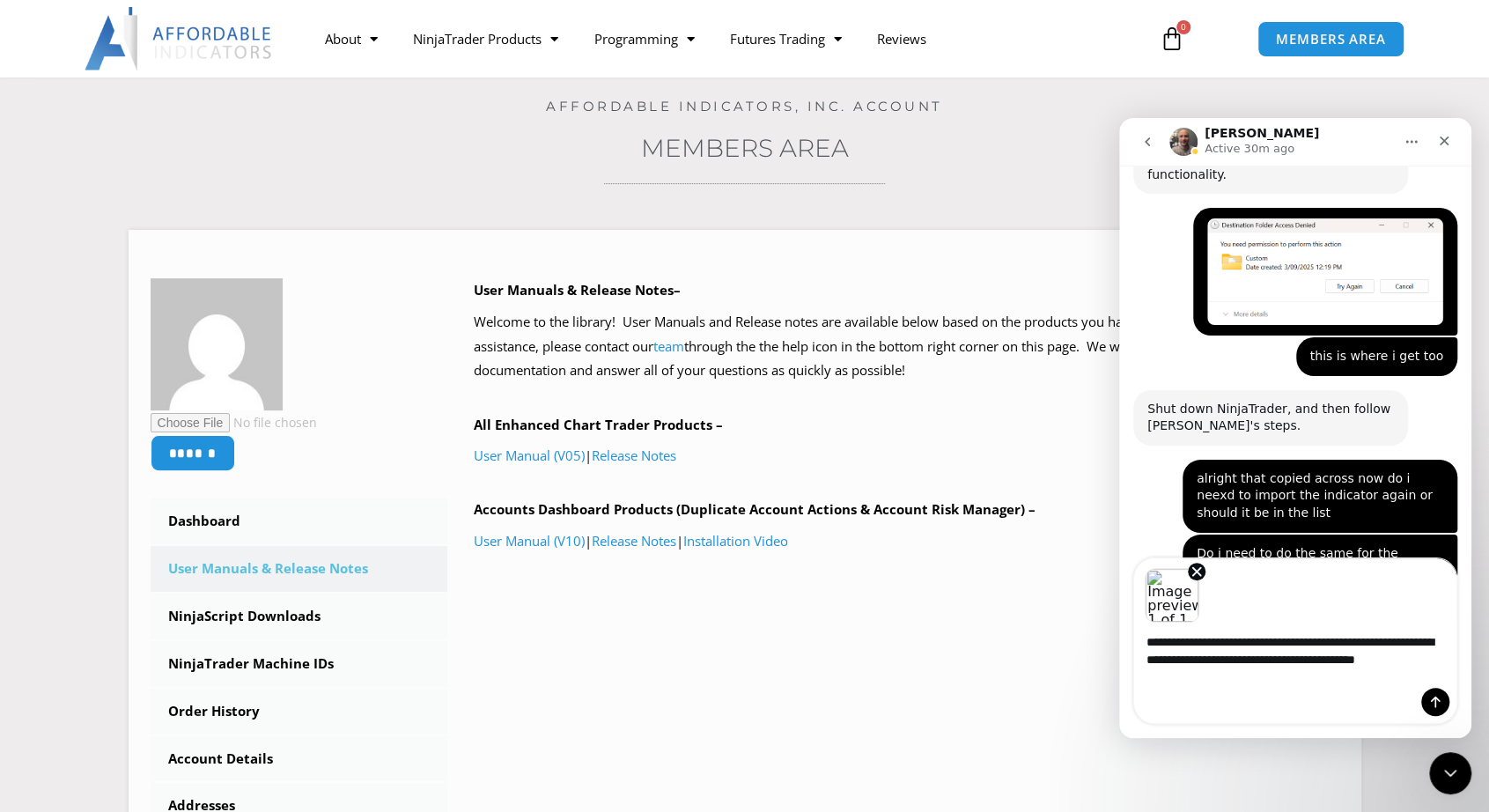
type textarea "**********"
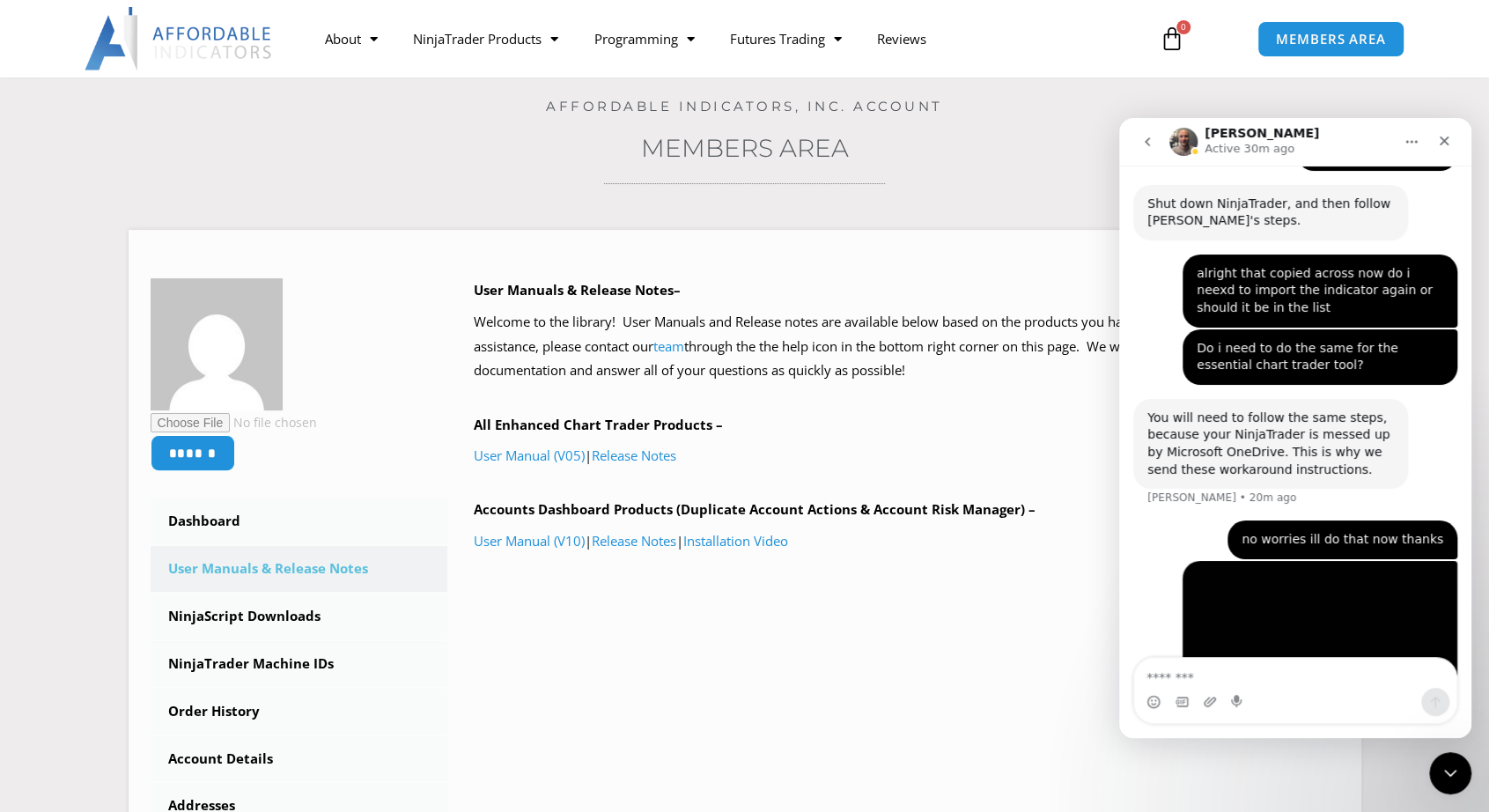
scroll to position [3054, 0]
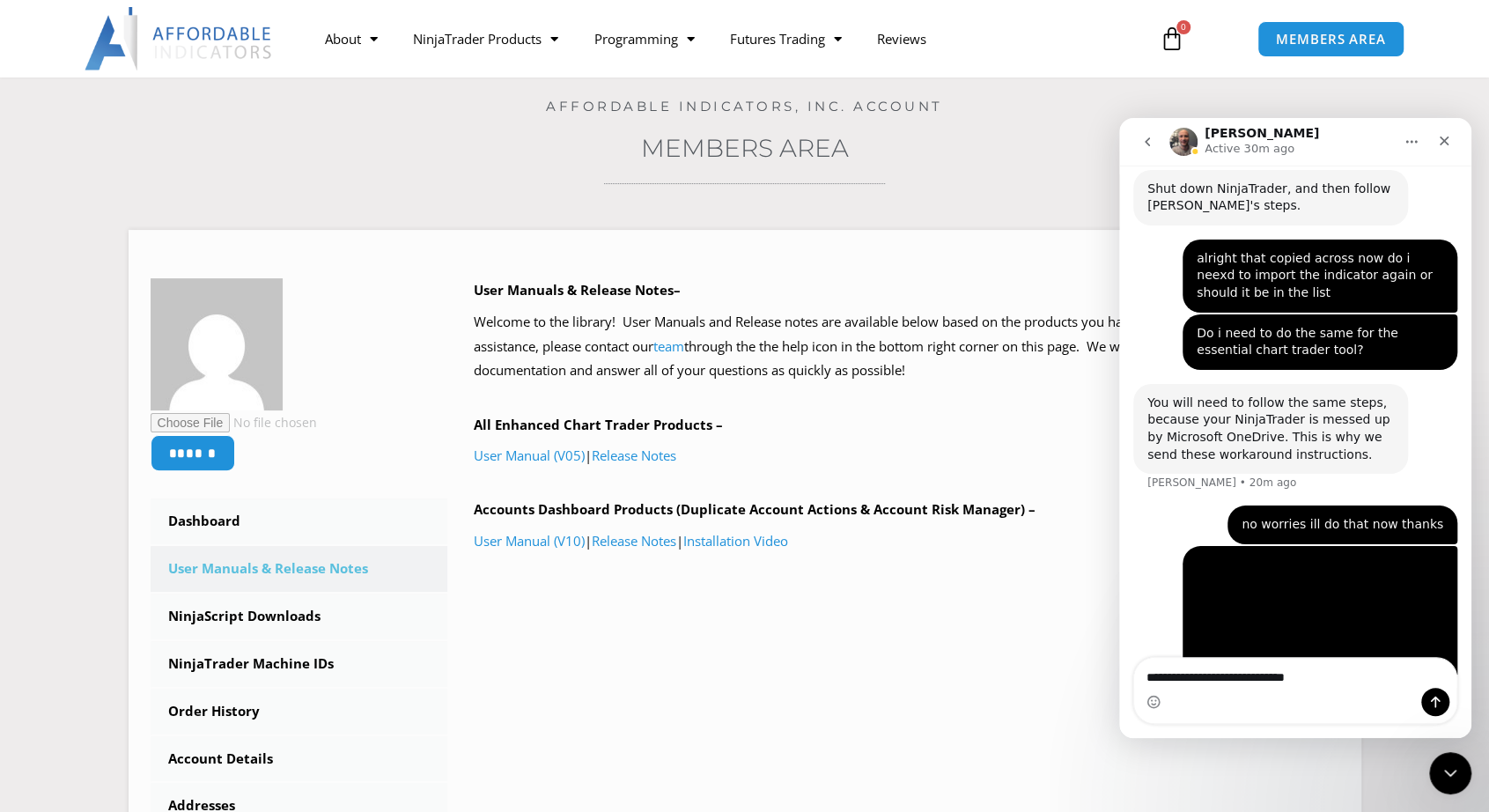
type textarea "**********"
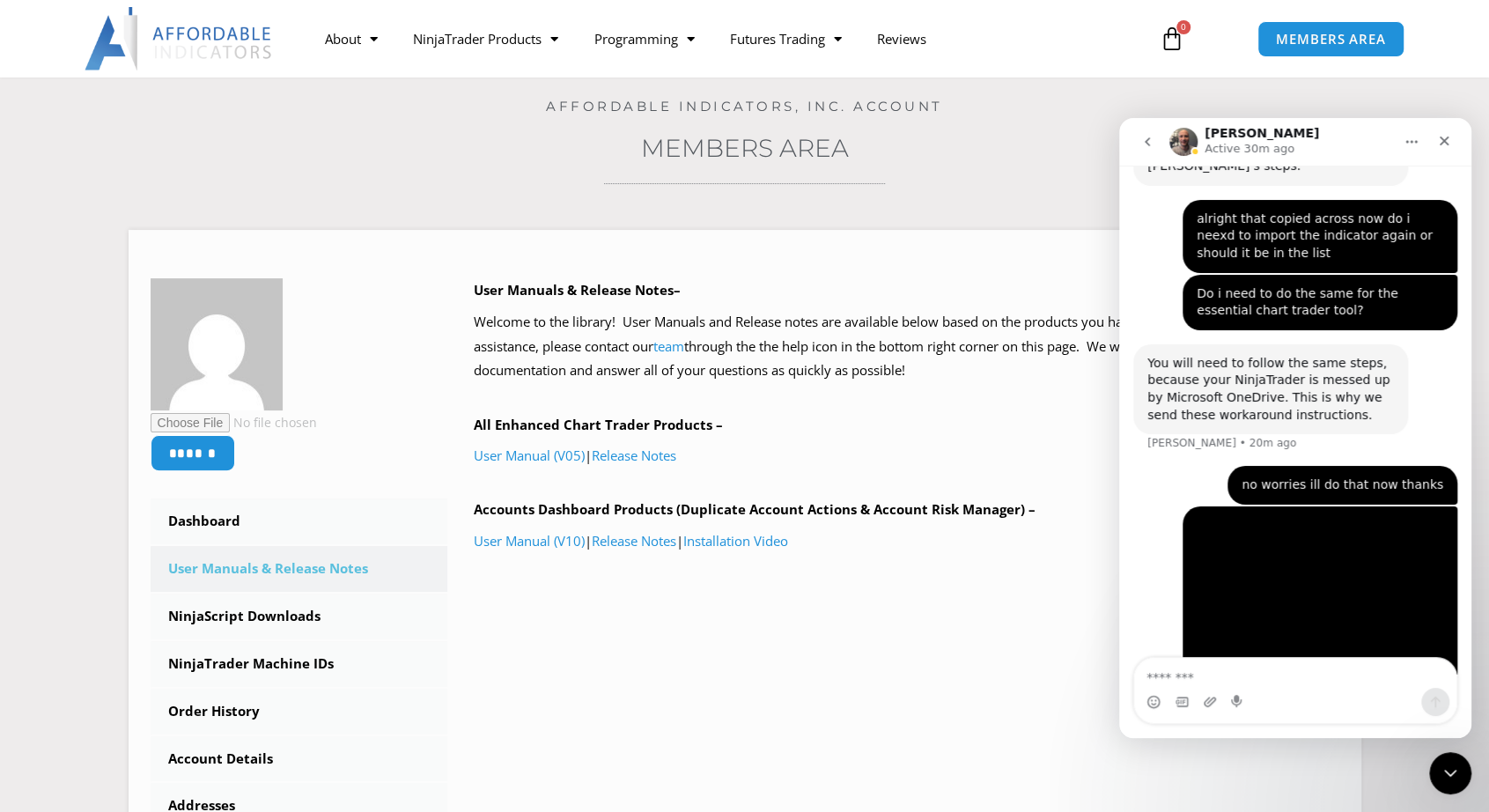
scroll to position [3093, 0]
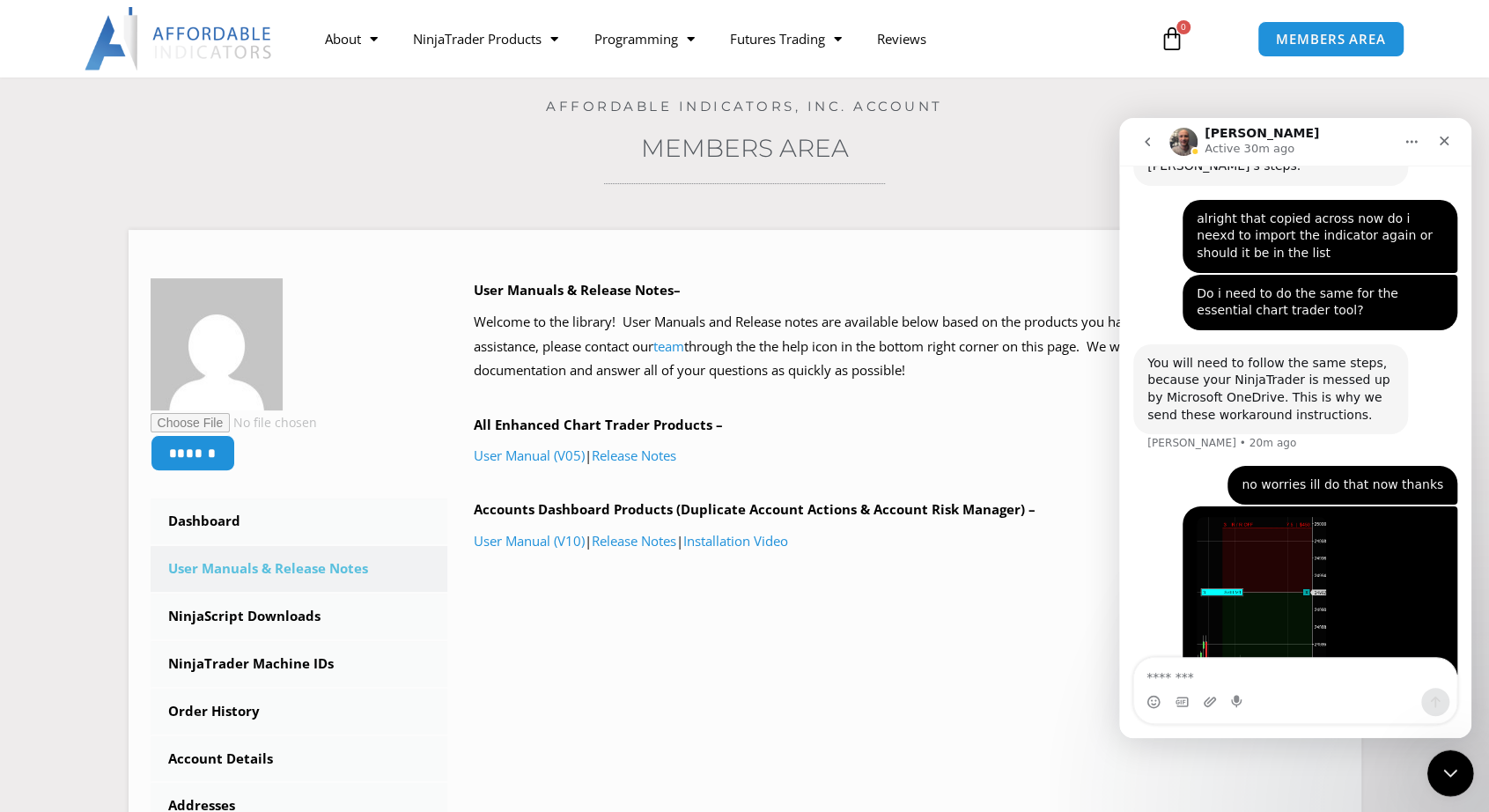
click at [1447, 775] on icon "Close Intercom Messenger" at bounding box center [1448, 770] width 21 height 21
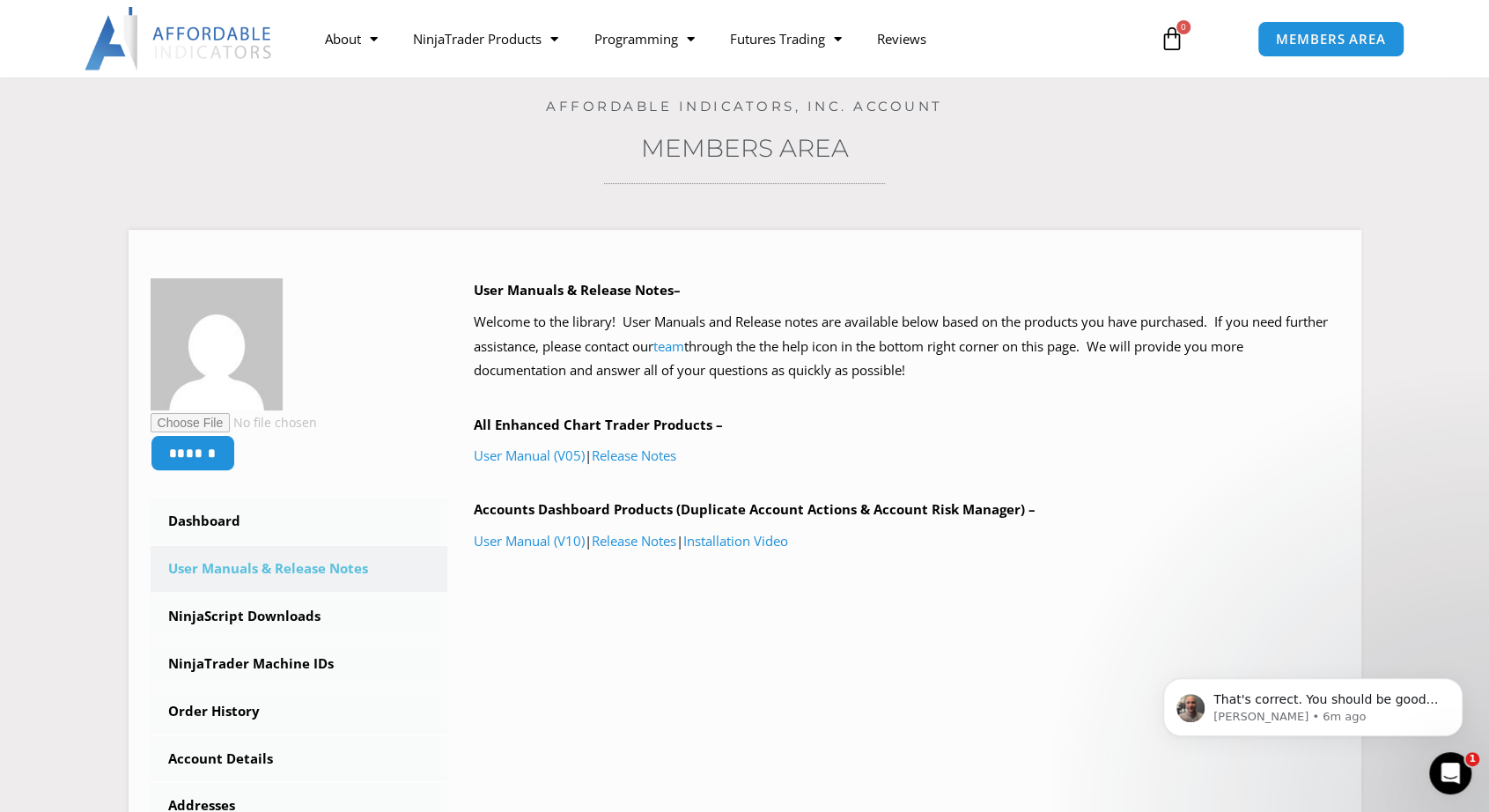
scroll to position [0, 0]
click at [1404, 702] on p "That's correct. You should be good! But I recommend watching this play out usin…" at bounding box center [1326, 700] width 227 height 18
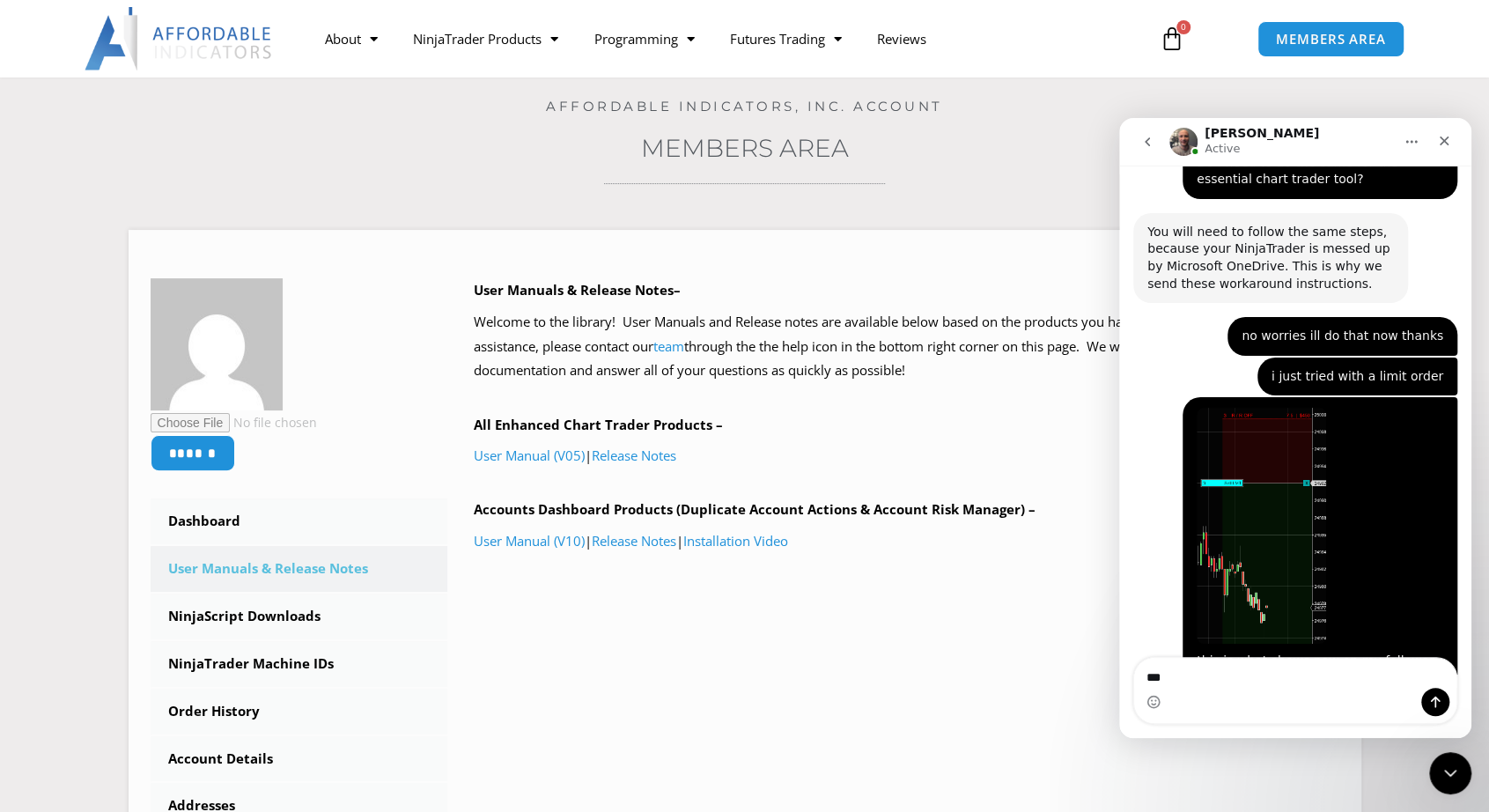
scroll to position [3228, 0]
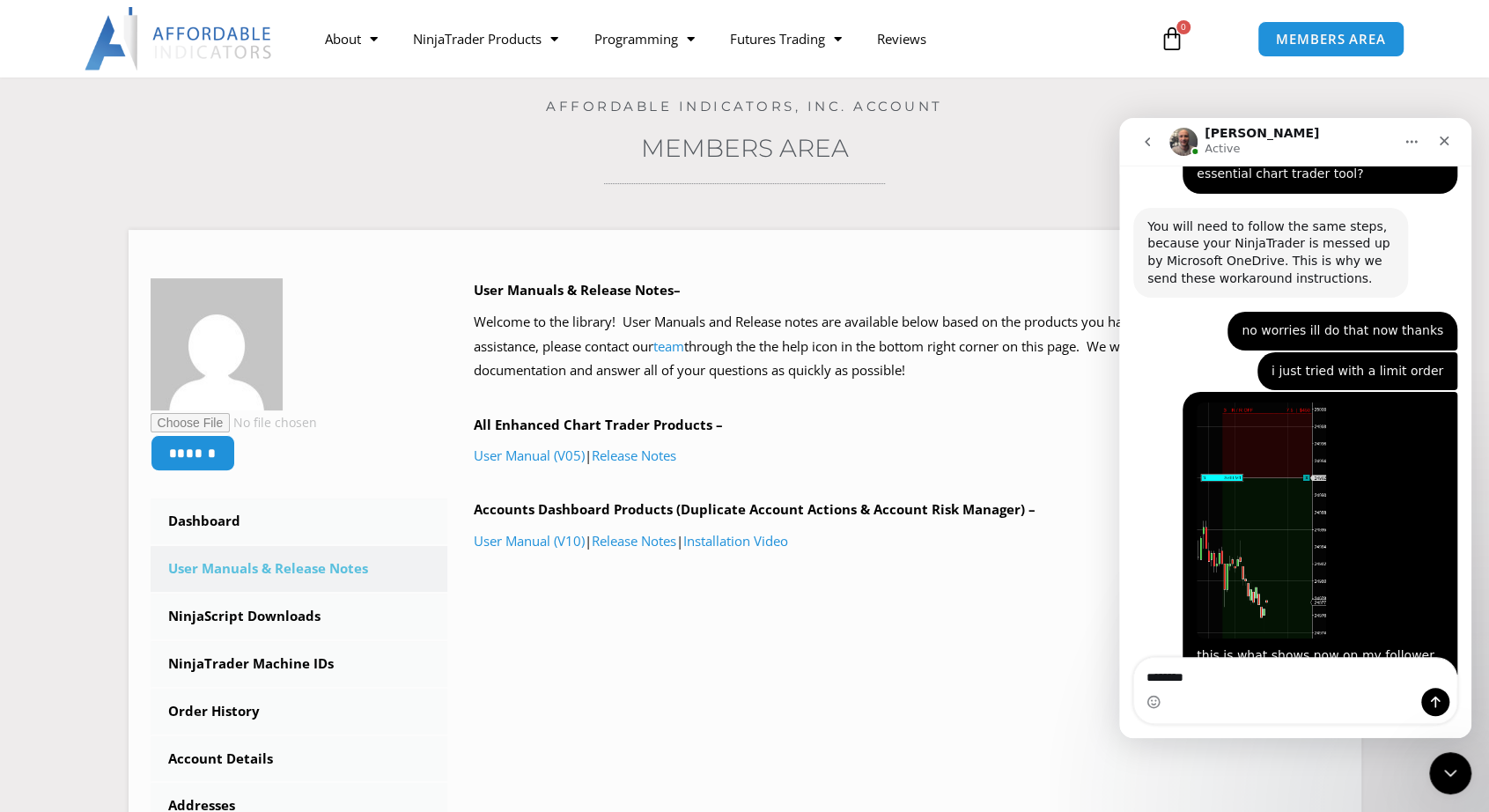
type textarea "*********"
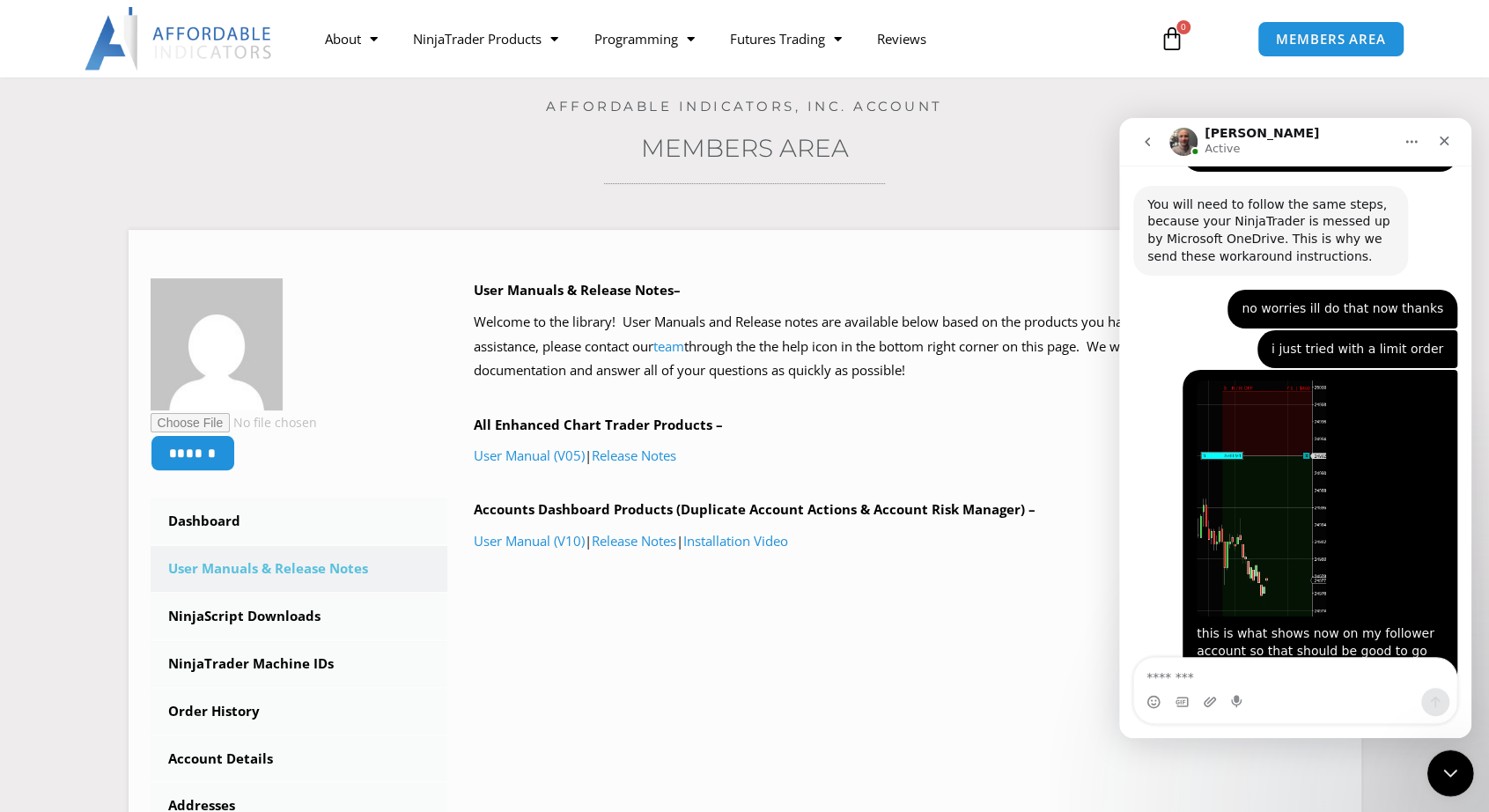
click at [1454, 780] on icon "Close Intercom Messenger" at bounding box center [1448, 770] width 21 height 21
